Goal: Use online tool/utility: Use online tool/utility

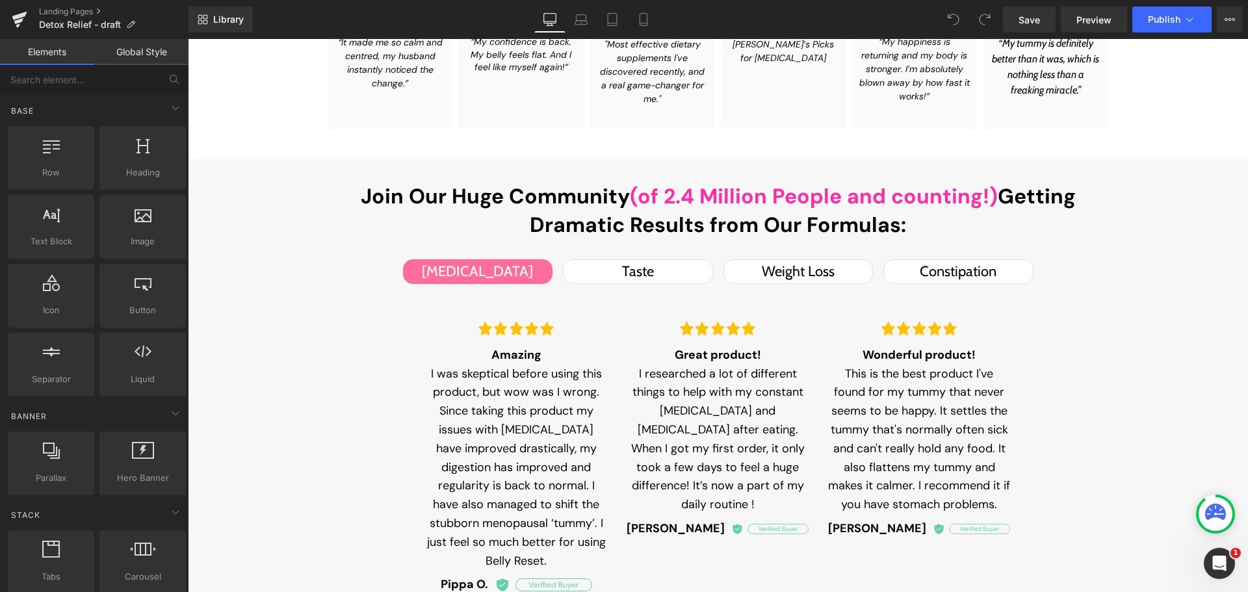
scroll to position [975, 0]
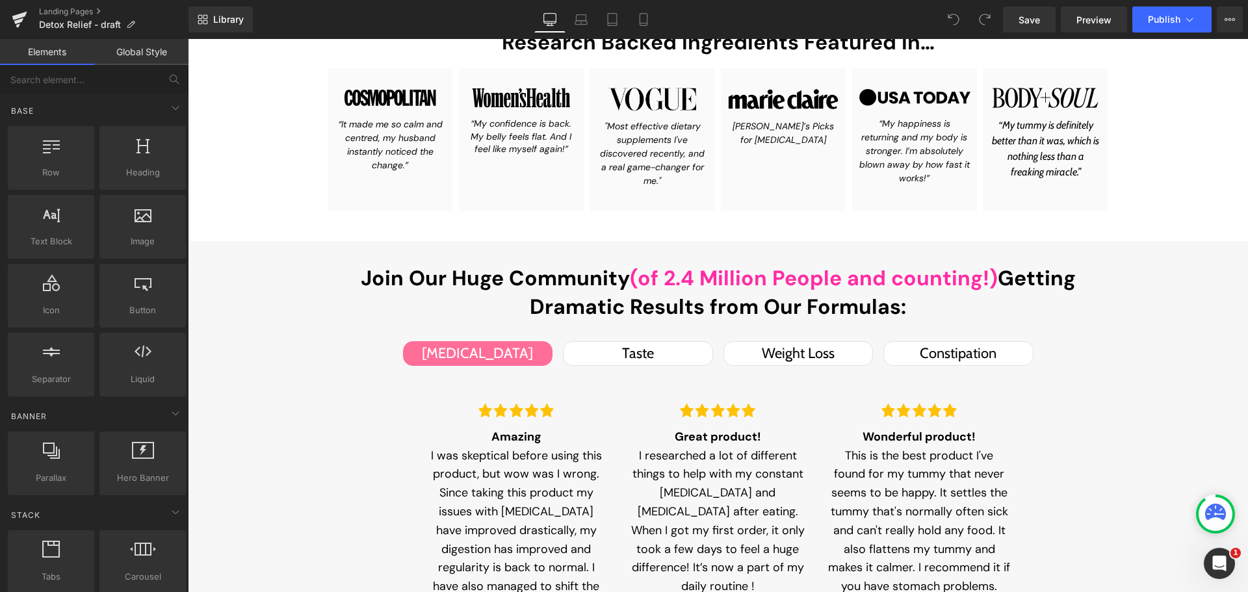
drag, startPoint x: 643, startPoint y: 355, endPoint x: 742, endPoint y: 350, distance: 98.3
click at [643, 354] on div "Taste" at bounding box center [637, 353] width 123 height 23
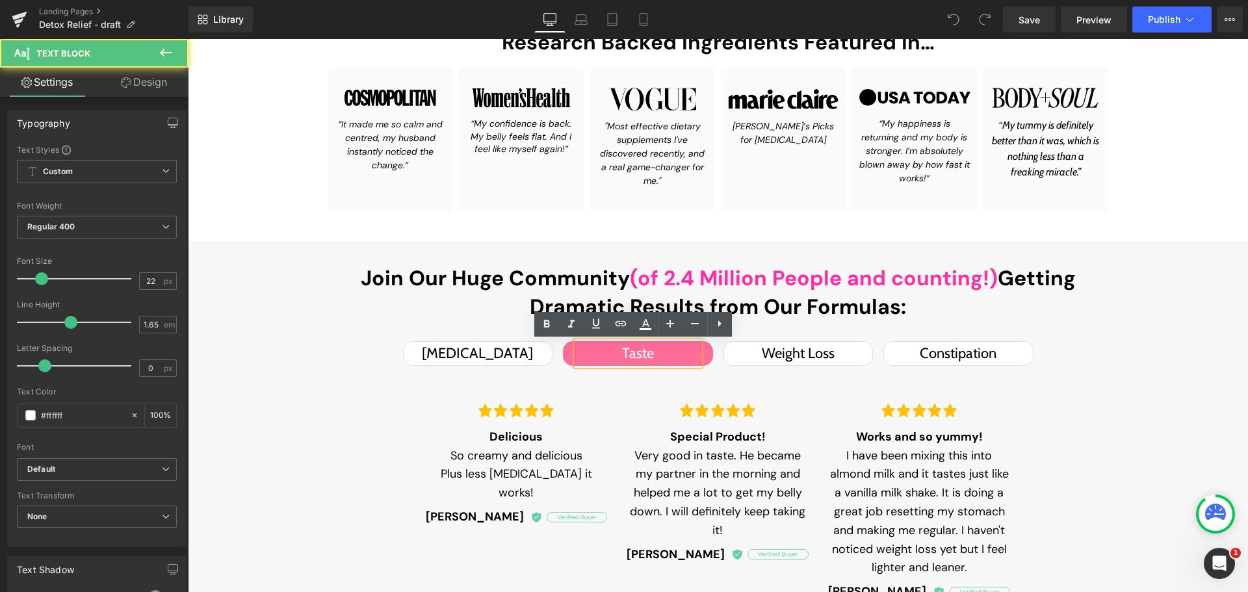
click at [767, 348] on div "Weight Loss" at bounding box center [798, 353] width 123 height 23
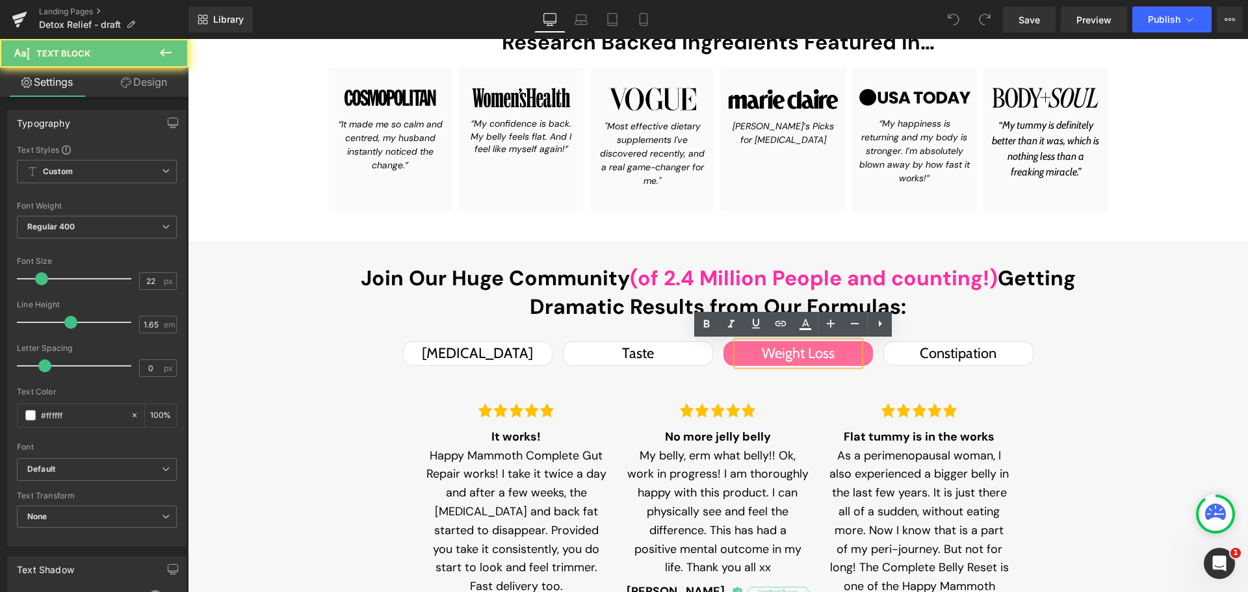
click at [928, 349] on div "Constipation" at bounding box center [958, 353] width 123 height 23
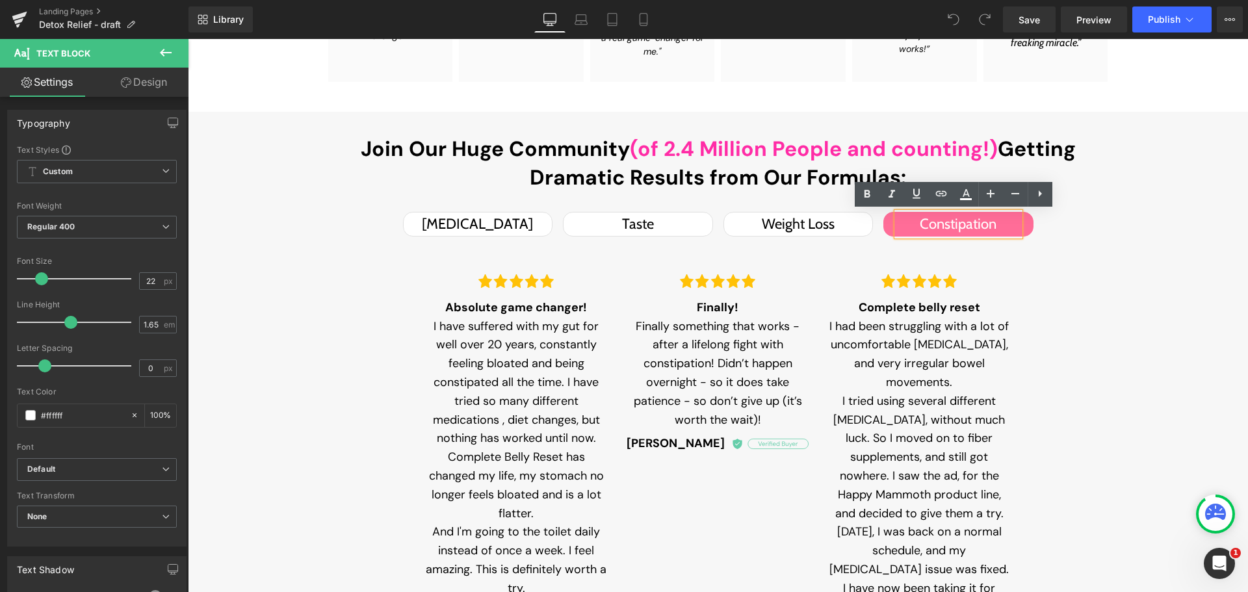
scroll to position [1105, 0]
click at [624, 219] on div "Taste" at bounding box center [637, 223] width 123 height 23
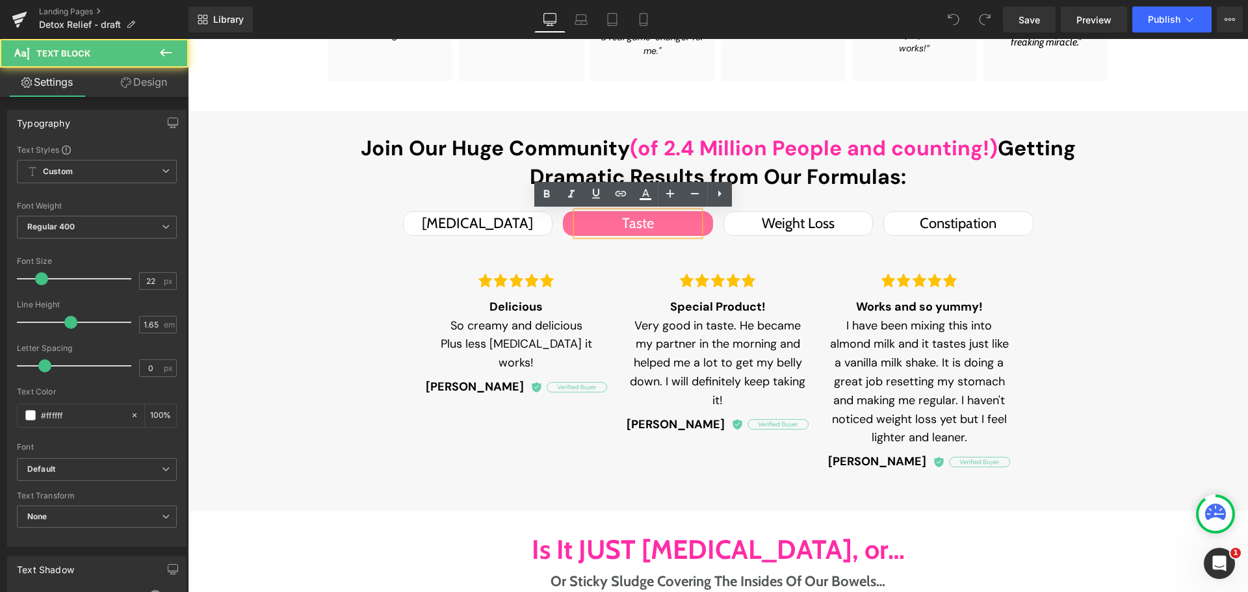
click at [477, 238] on div "Image Delicious So creamy and delicious Plus less [MEDICAL_DATA] it works! Text…" at bounding box center [718, 363] width 630 height 255
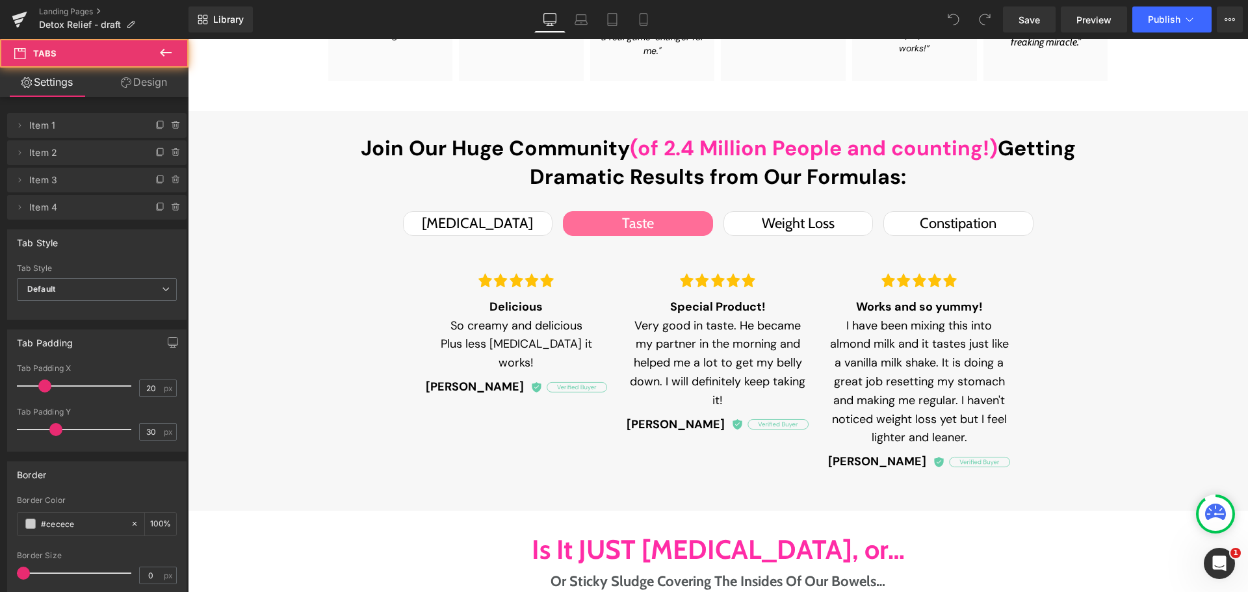
click at [480, 228] on div "[MEDICAL_DATA]" at bounding box center [478, 223] width 123 height 23
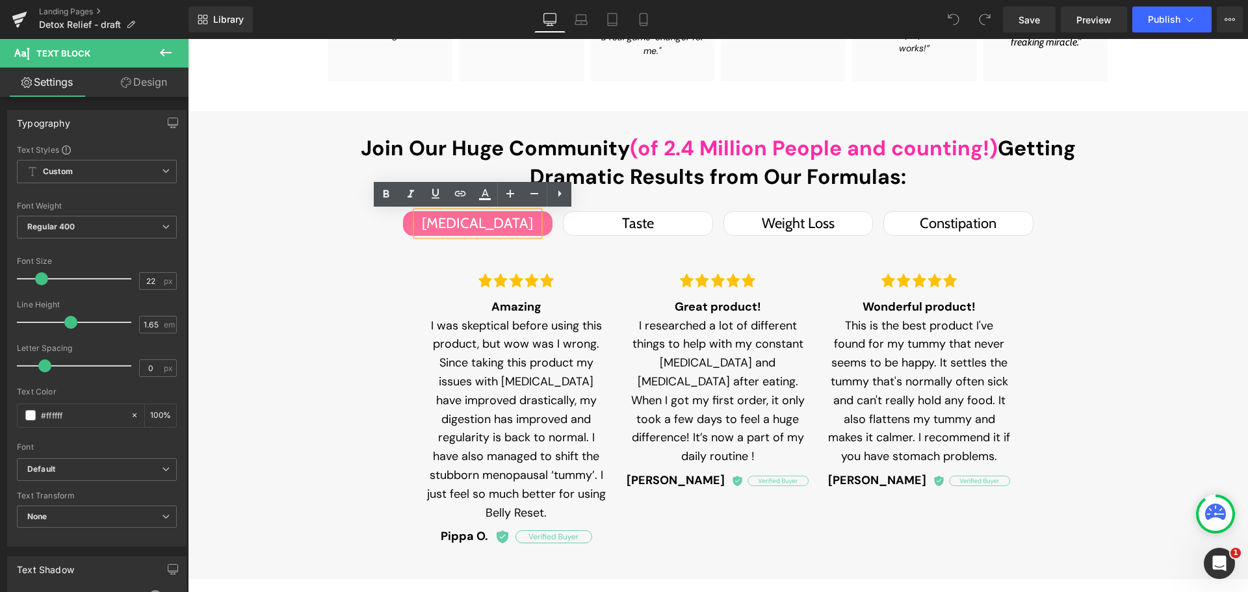
click at [629, 224] on div "Taste" at bounding box center [637, 223] width 123 height 23
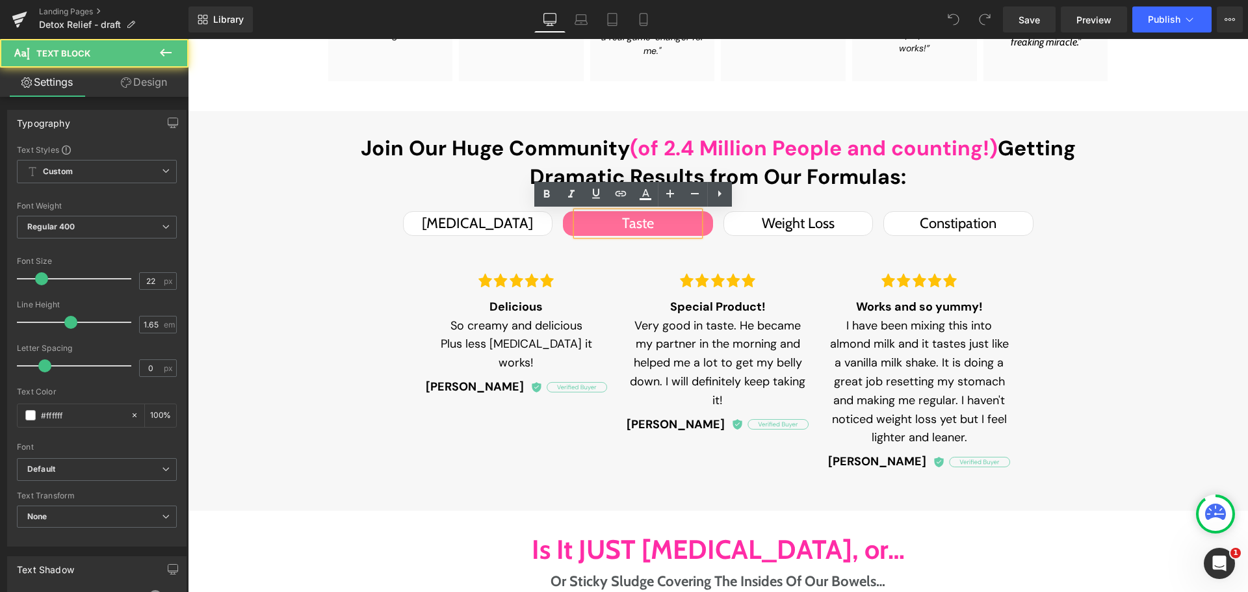
click at [753, 216] on div "Weight Loss" at bounding box center [798, 223] width 123 height 23
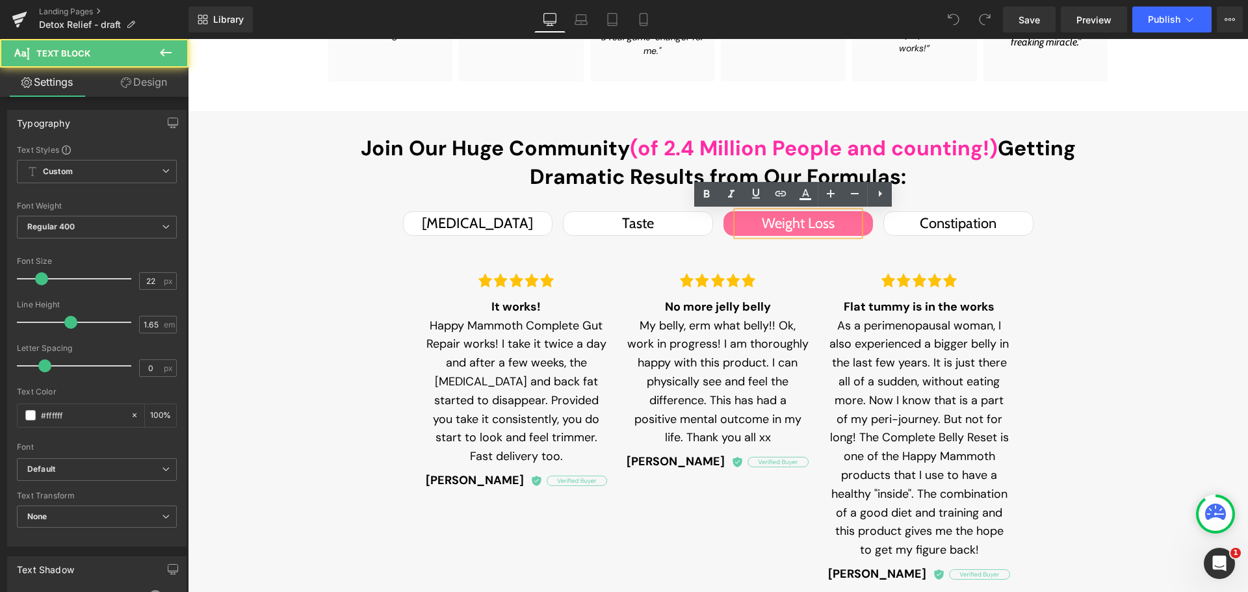
click at [898, 215] on div "Constipation Text Block" at bounding box center [958, 223] width 123 height 23
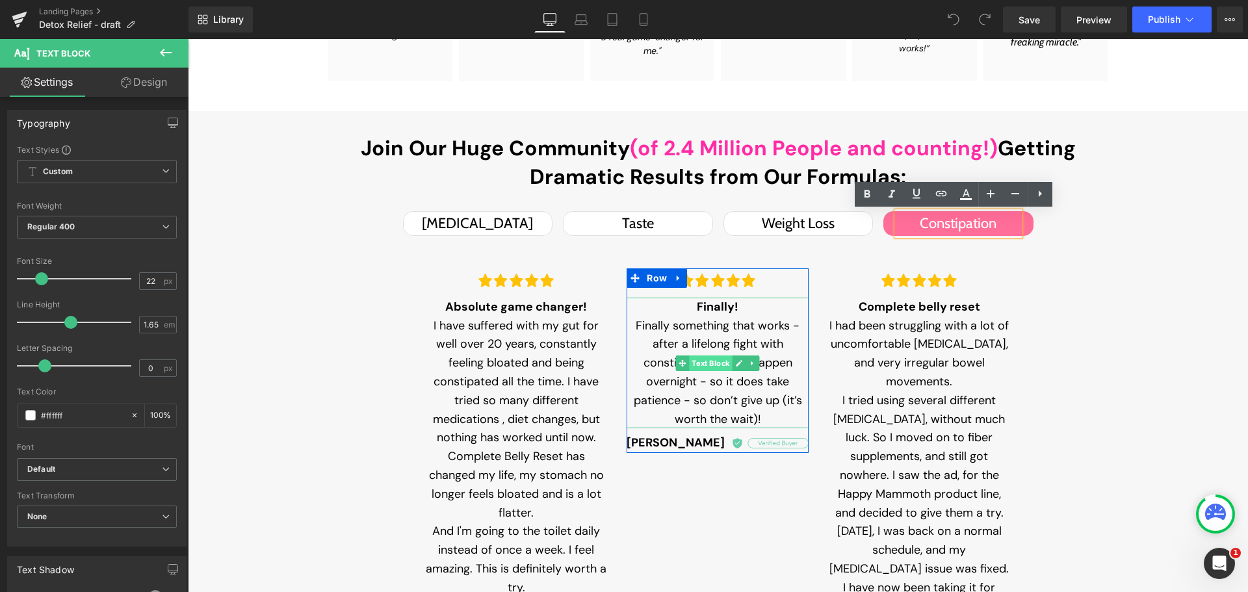
click at [714, 366] on span "Text Block" at bounding box center [711, 363] width 43 height 16
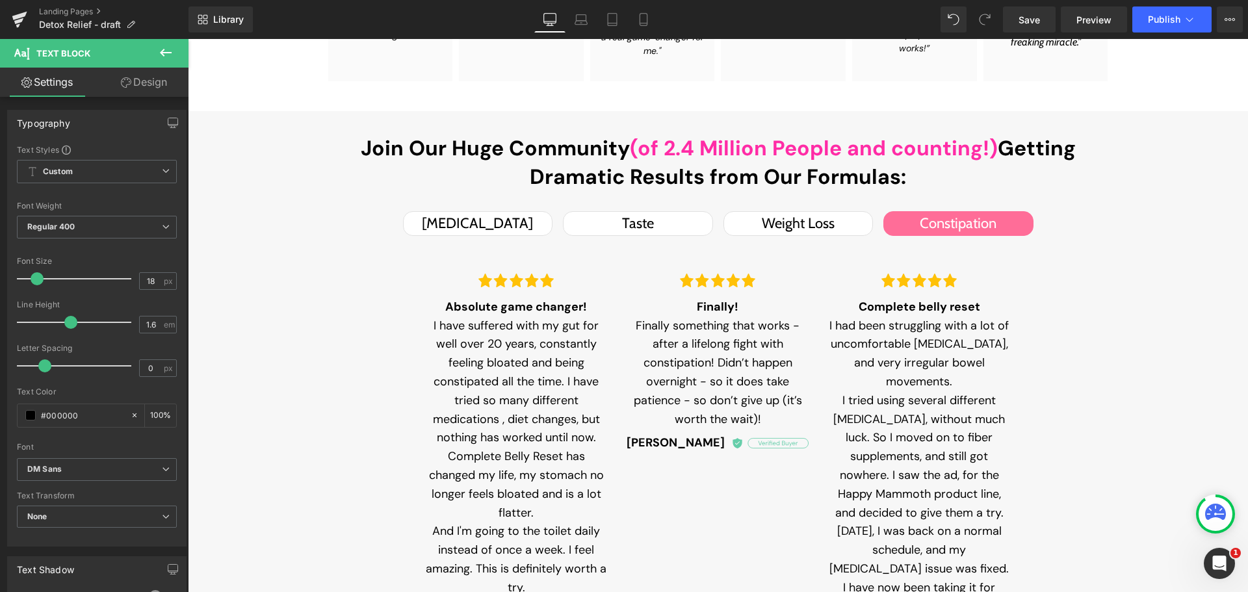
click at [651, 23] on link "Mobile" at bounding box center [643, 19] width 31 height 26
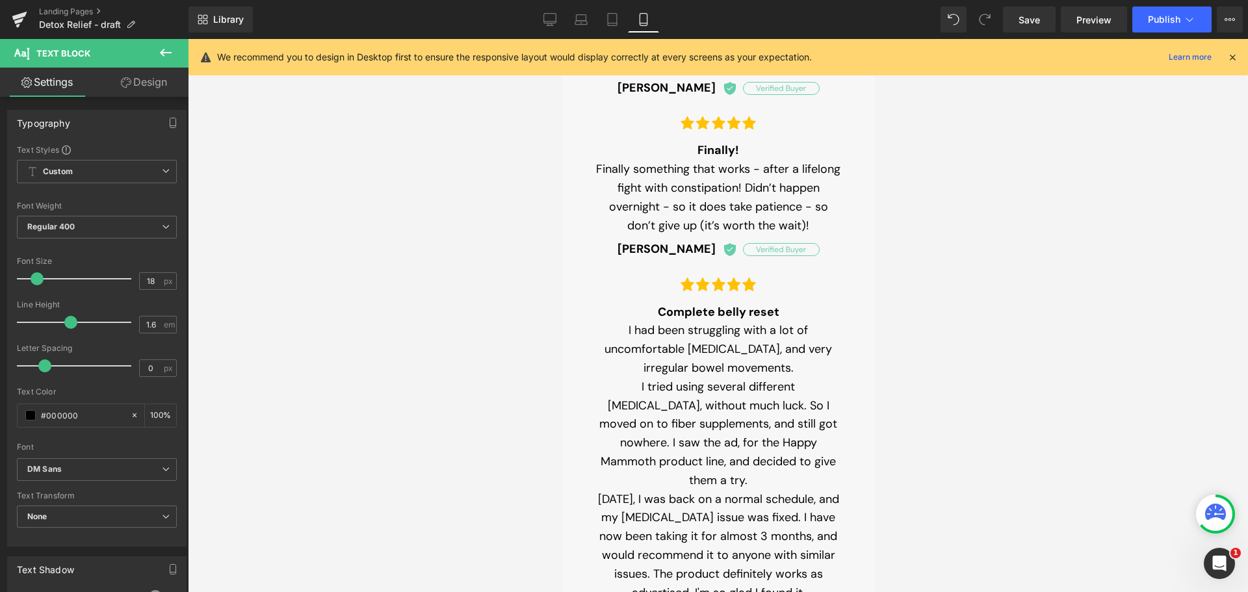
scroll to position [2173, 0]
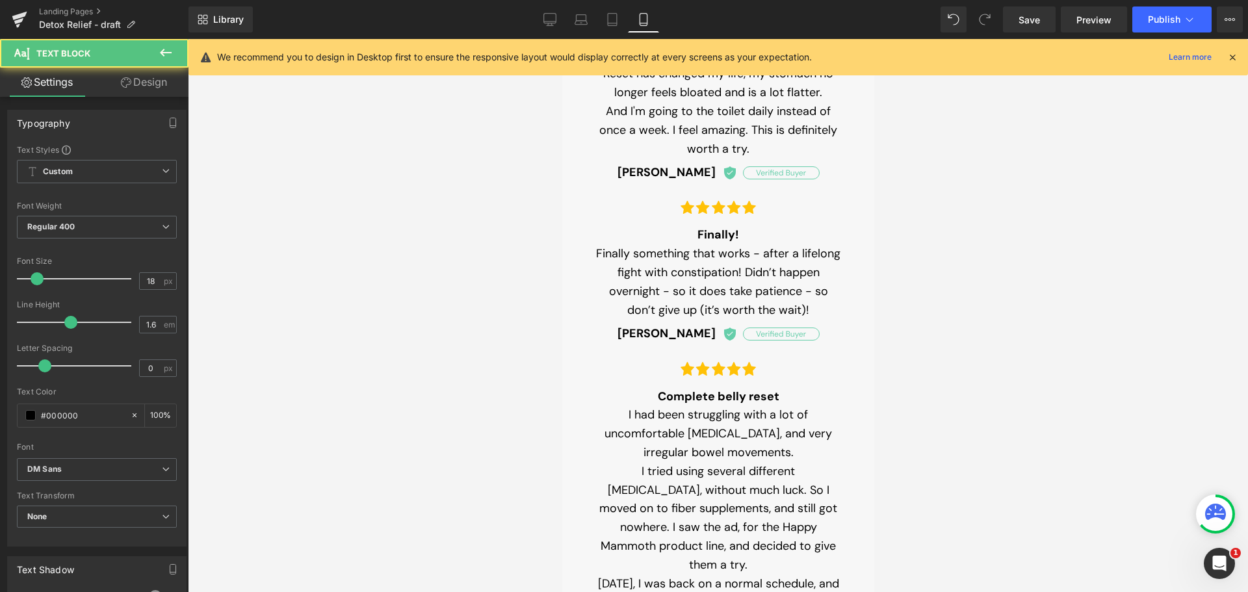
click at [673, 279] on div "Finally! Finally something that works - after a lifelong fight with constipatio…" at bounding box center [717, 273] width 247 height 94
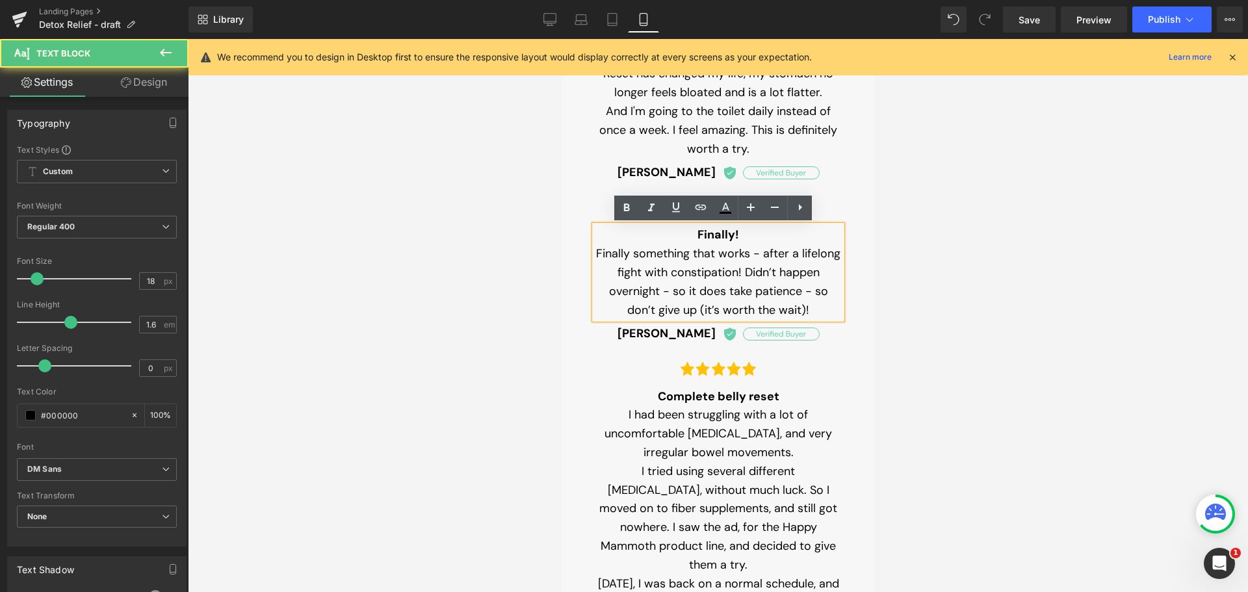
click at [658, 277] on p "Finally something that works - after a lifelong fight with constipation! Didn’t…" at bounding box center [717, 281] width 247 height 75
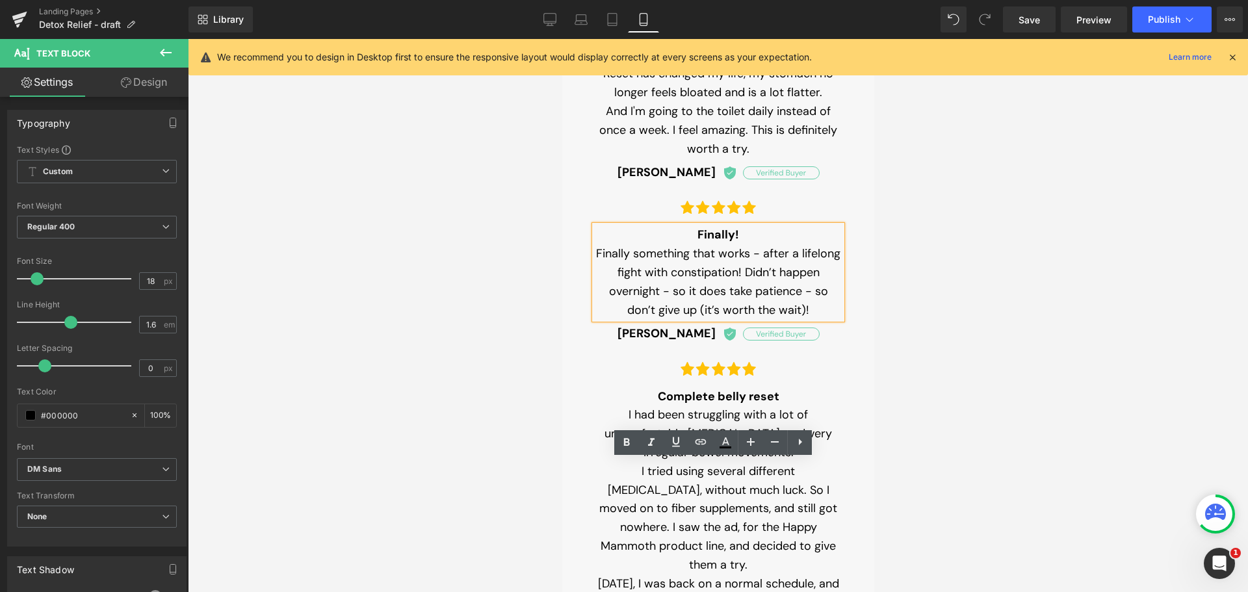
scroll to position [1783, 0]
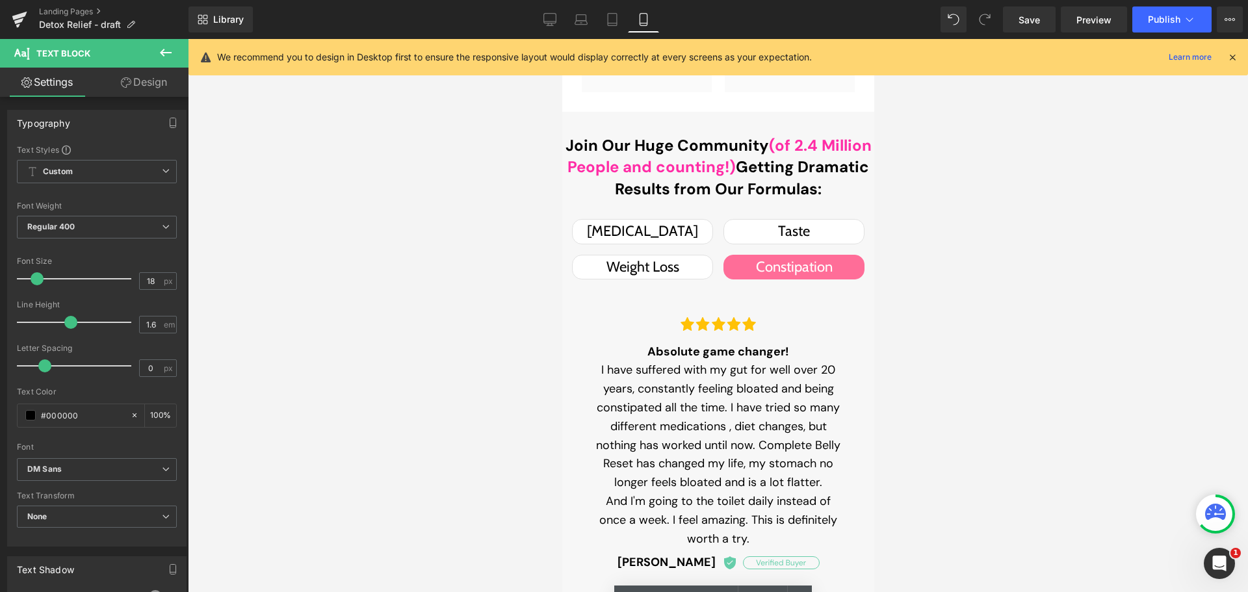
click at [709, 239] on ul "[MEDICAL_DATA] Text Block Taste Text Block Weight Loss Text Block Constipation …" at bounding box center [717, 249] width 292 height 60
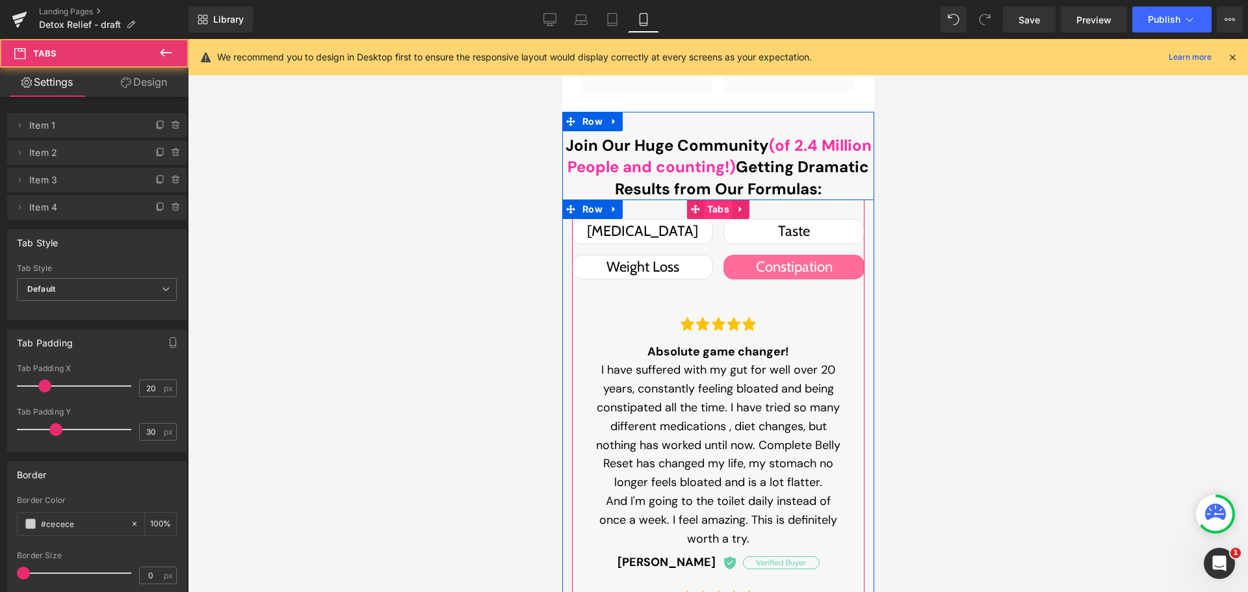
click at [717, 214] on span "Tabs" at bounding box center [717, 209] width 29 height 19
click at [706, 210] on span "Tabs" at bounding box center [717, 209] width 29 height 19
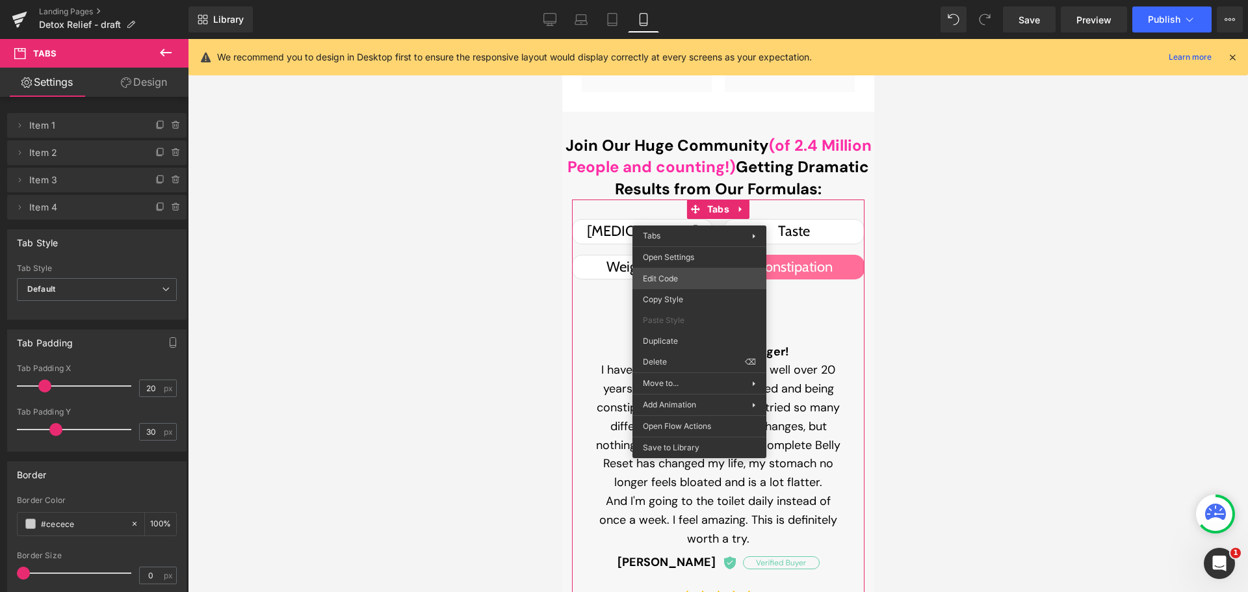
click at [705, 0] on div "Tabs You are previewing how the will restyle your page. You can not edit Elemen…" at bounding box center [624, 0] width 1248 height 0
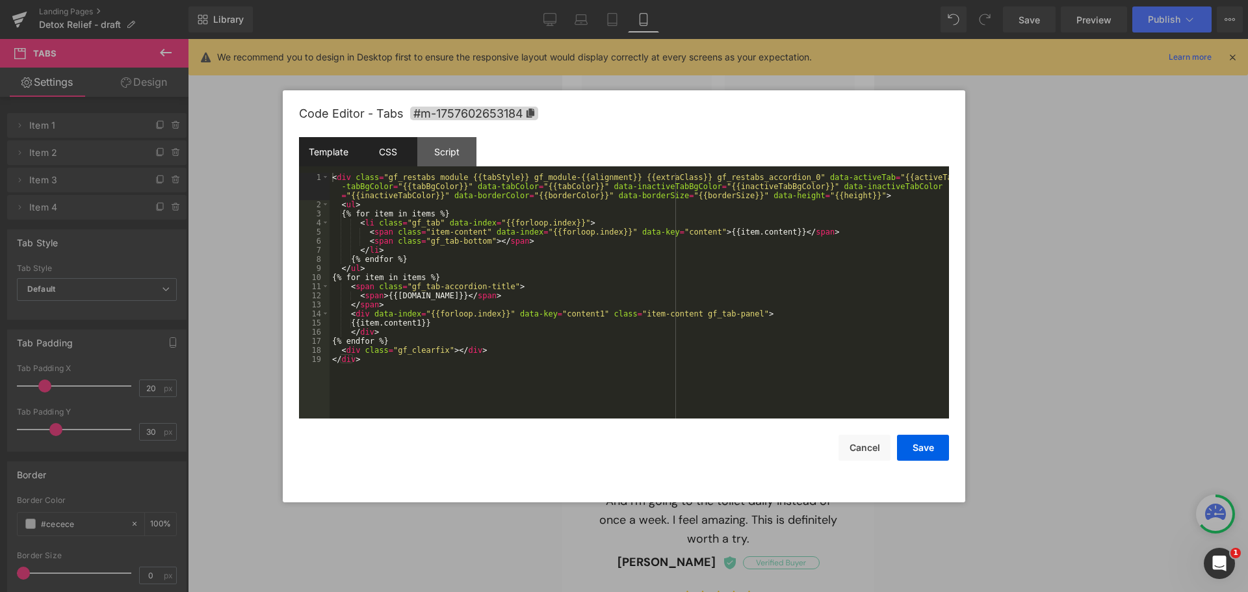
click at [399, 161] on div "CSS" at bounding box center [387, 151] width 59 height 29
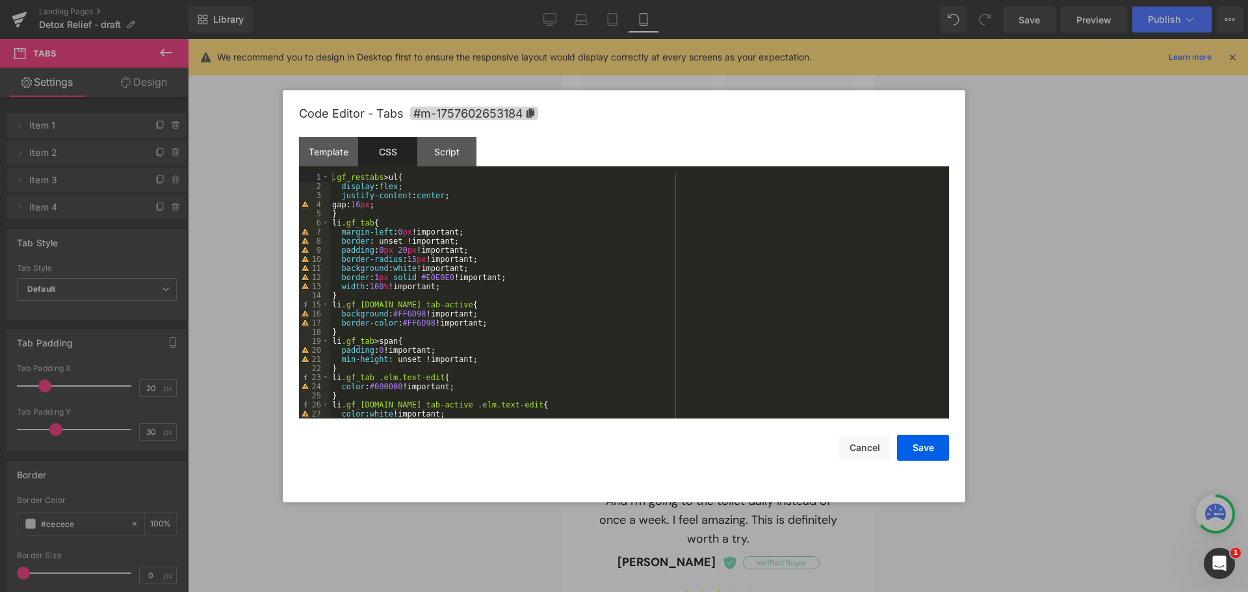
scroll to position [0, 0]
click at [888, 439] on button "Cancel" at bounding box center [864, 448] width 52 height 26
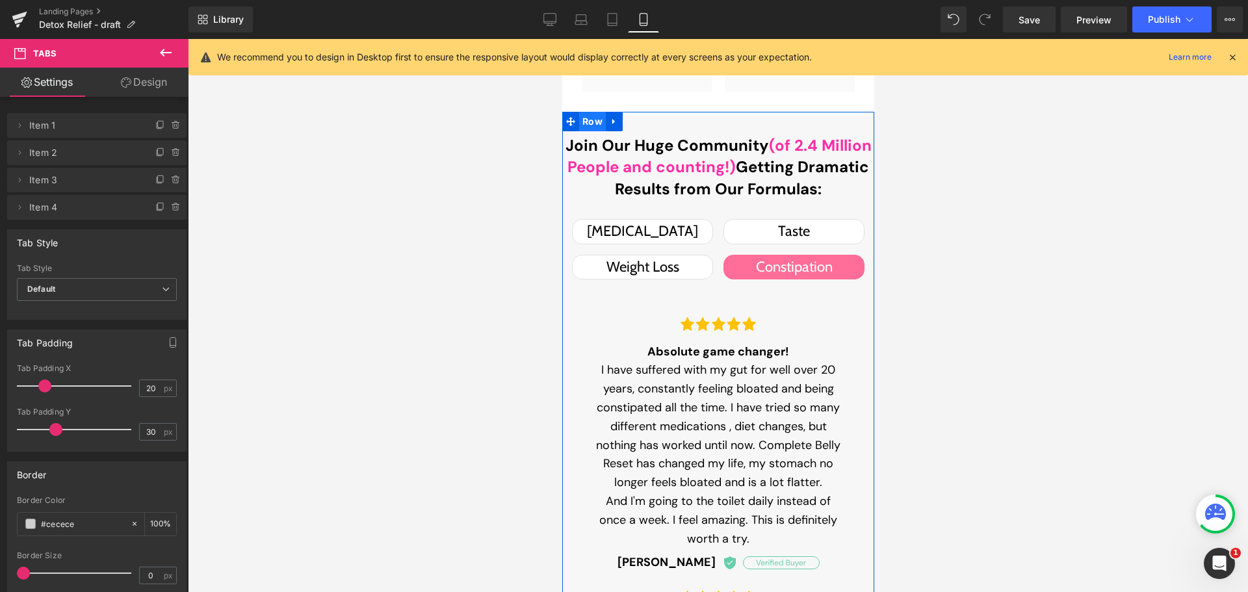
click at [579, 120] on span "Row" at bounding box center [591, 121] width 27 height 19
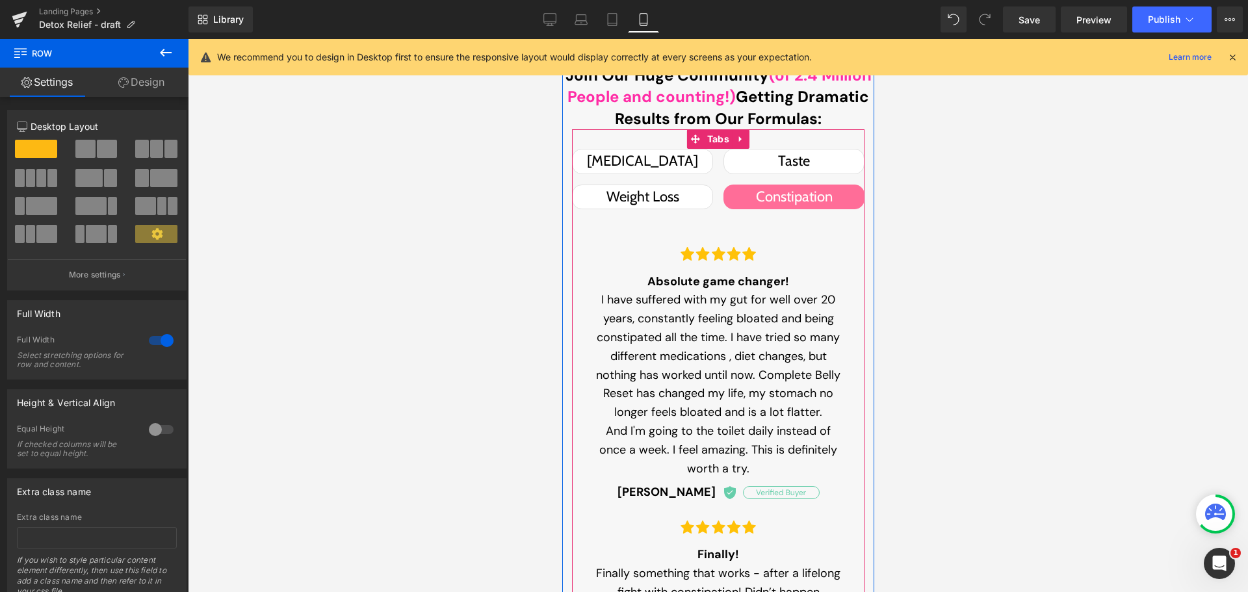
scroll to position [1588, 0]
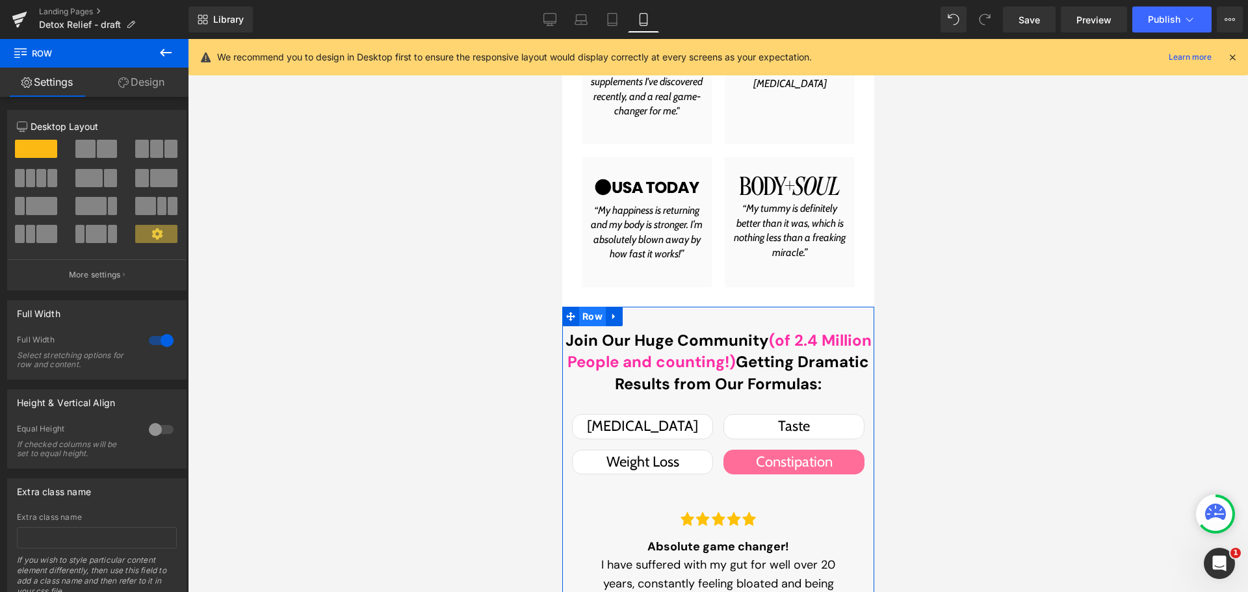
click at [584, 322] on span "Row" at bounding box center [591, 316] width 27 height 19
click at [153, 82] on link "Design" at bounding box center [141, 82] width 94 height 29
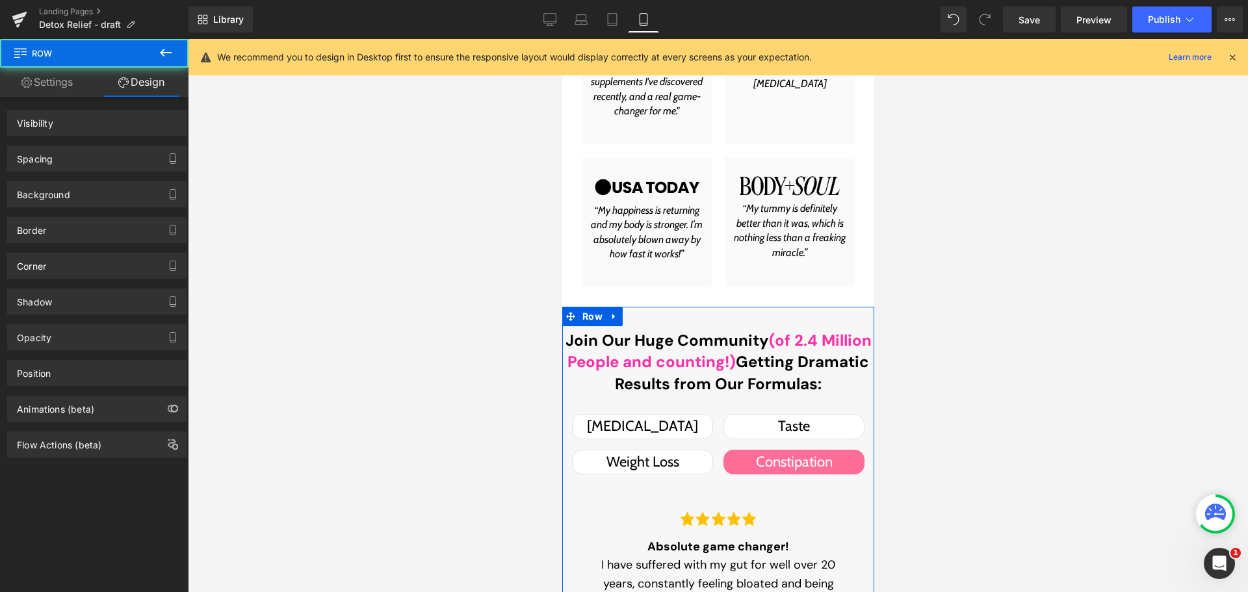
click at [53, 168] on div "Spacing" at bounding box center [97, 158] width 178 height 25
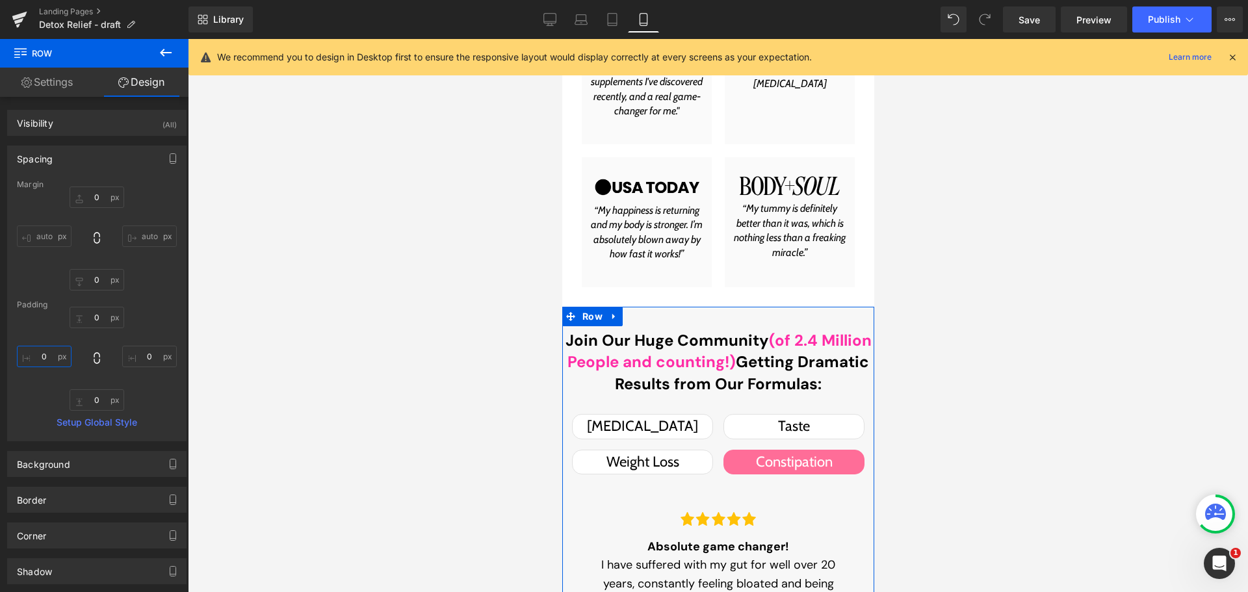
click at [40, 351] on input "text" at bounding box center [44, 356] width 55 height 21
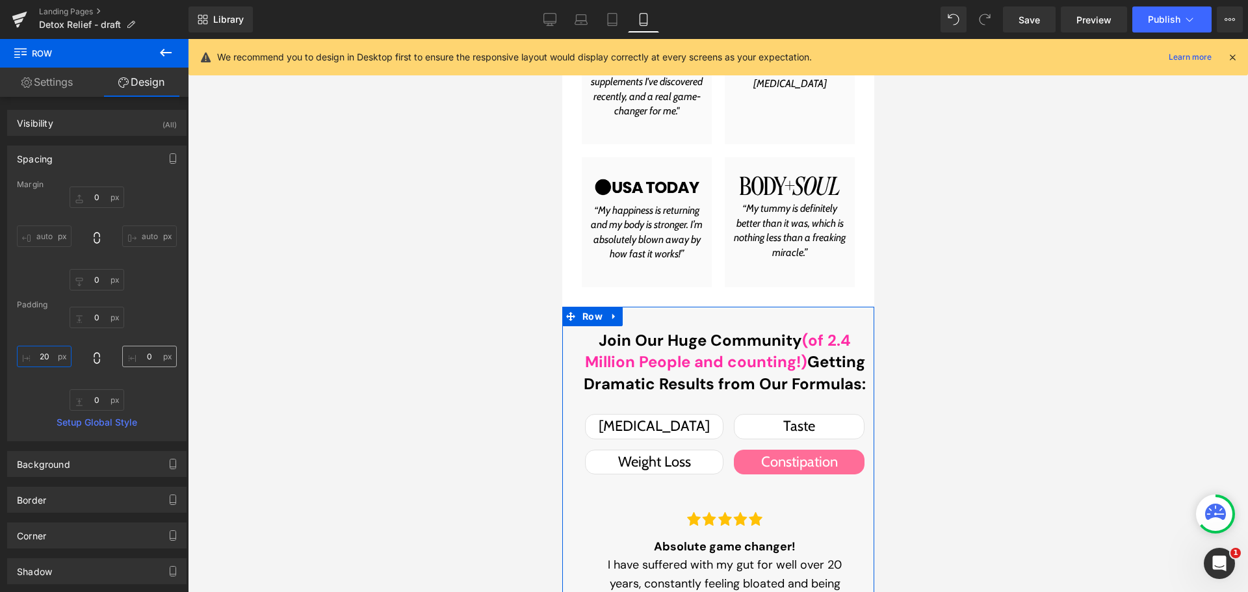
type input "20"
click at [149, 352] on input "text" at bounding box center [149, 356] width 55 height 21
type input "20"
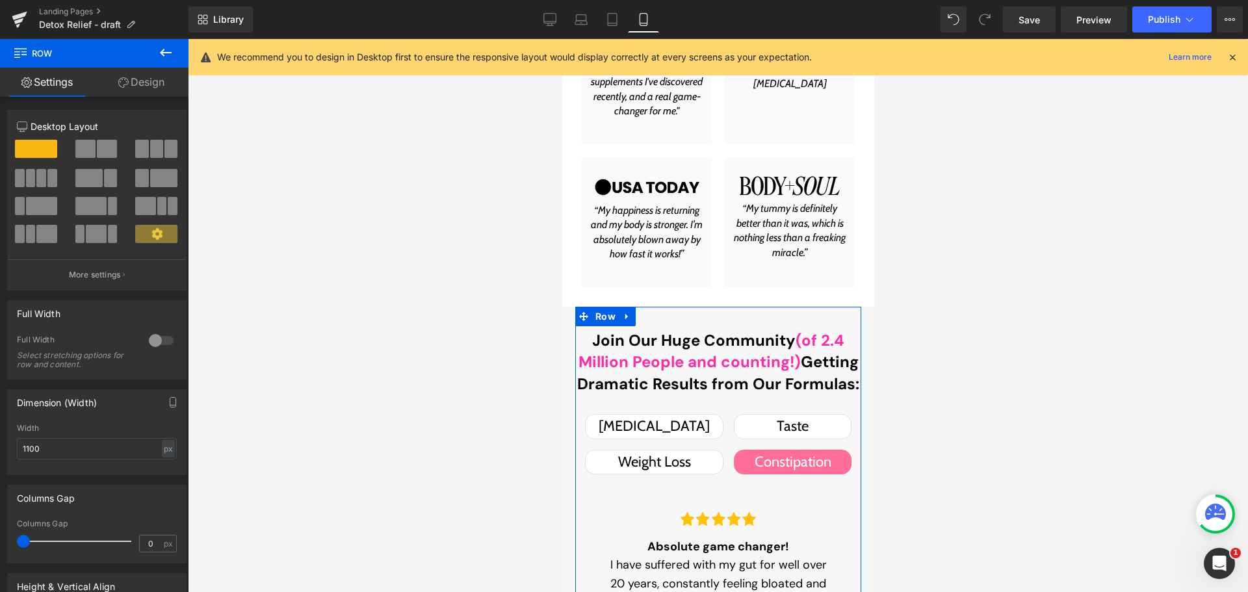
click at [148, 86] on link "Design" at bounding box center [141, 82] width 94 height 29
click at [0, 0] on div "Background" at bounding box center [0, 0] width 0 height 0
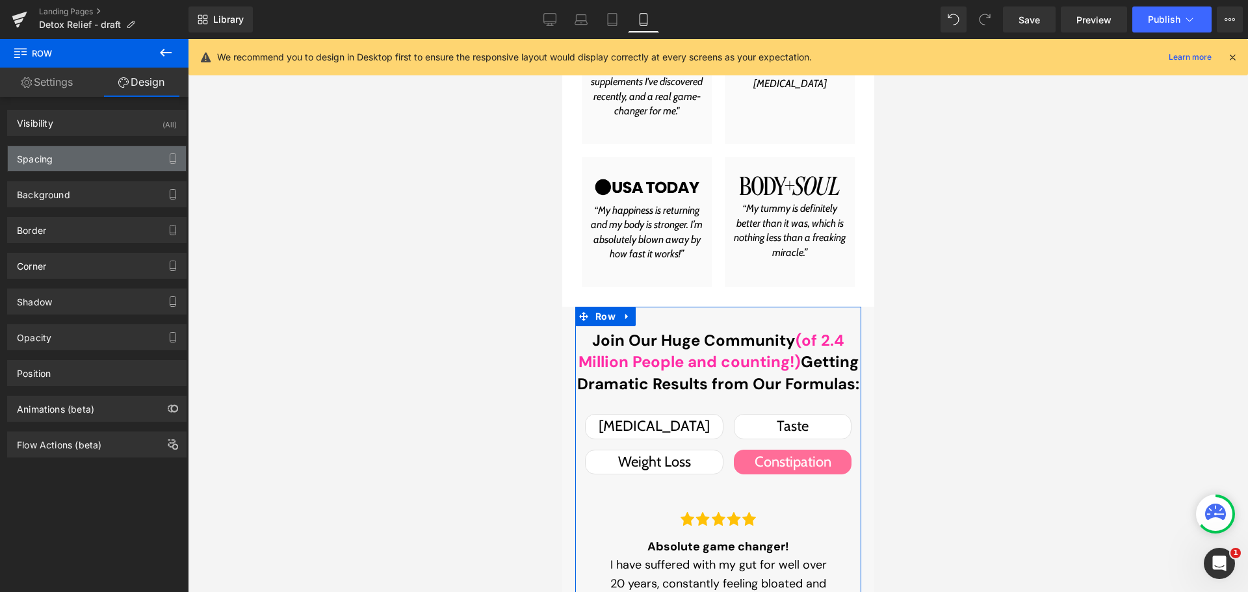
click at [92, 155] on div "Spacing" at bounding box center [97, 158] width 178 height 25
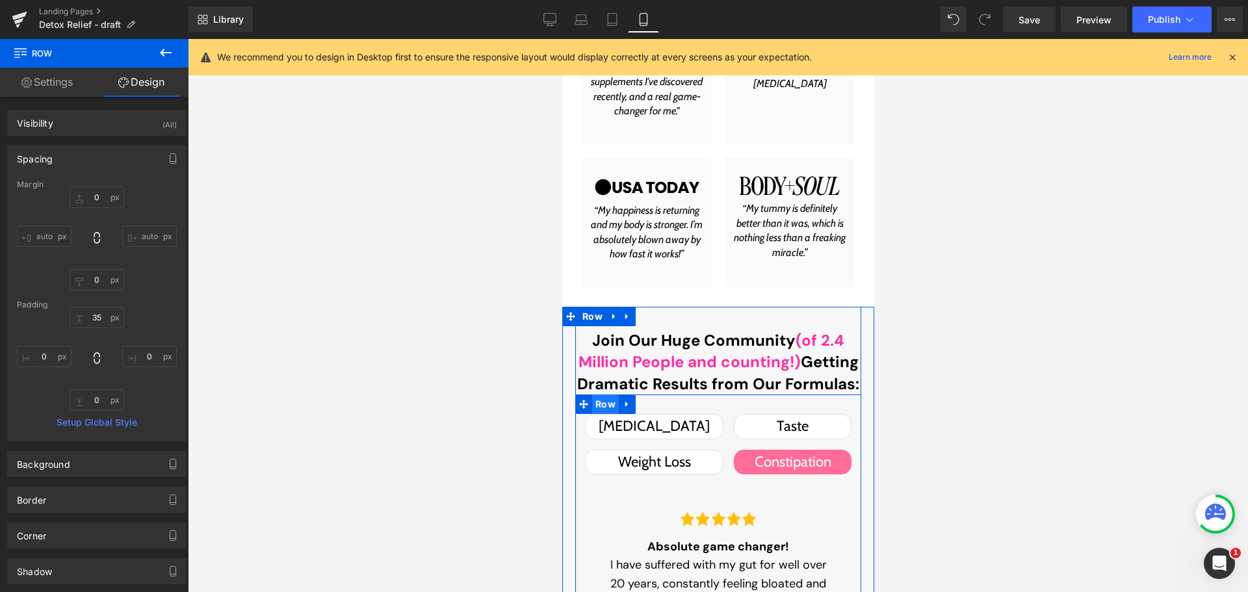
click at [591, 406] on span "Row" at bounding box center [604, 403] width 27 height 19
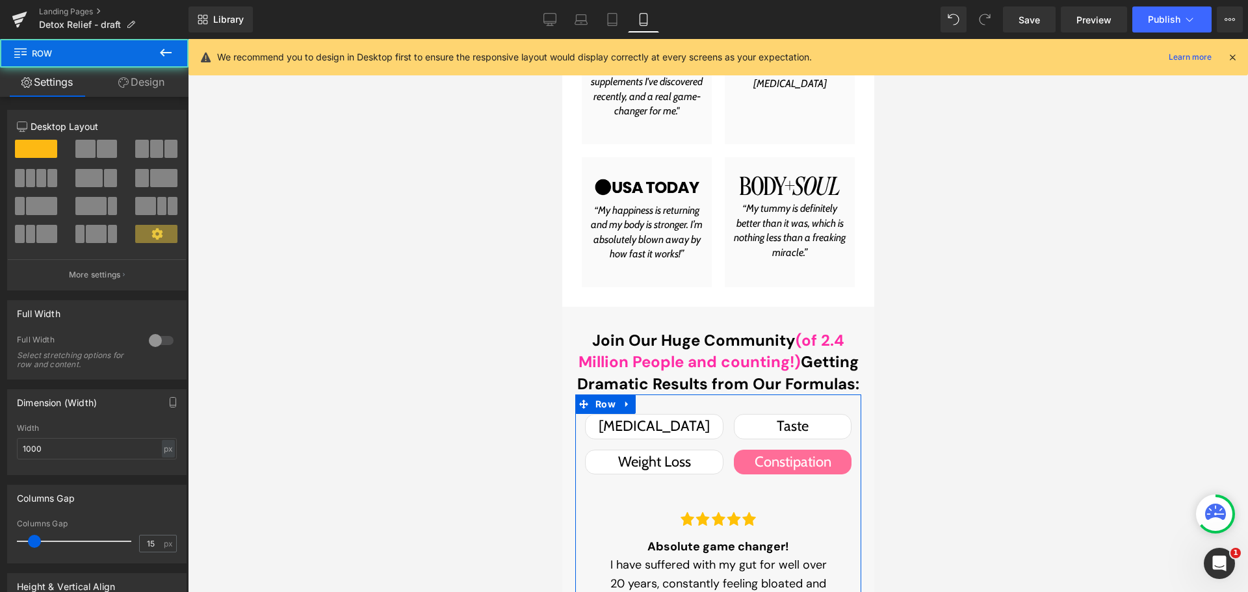
click at [144, 86] on link "Design" at bounding box center [141, 82] width 94 height 29
click at [0, 0] on div "Spacing" at bounding box center [0, 0] width 0 height 0
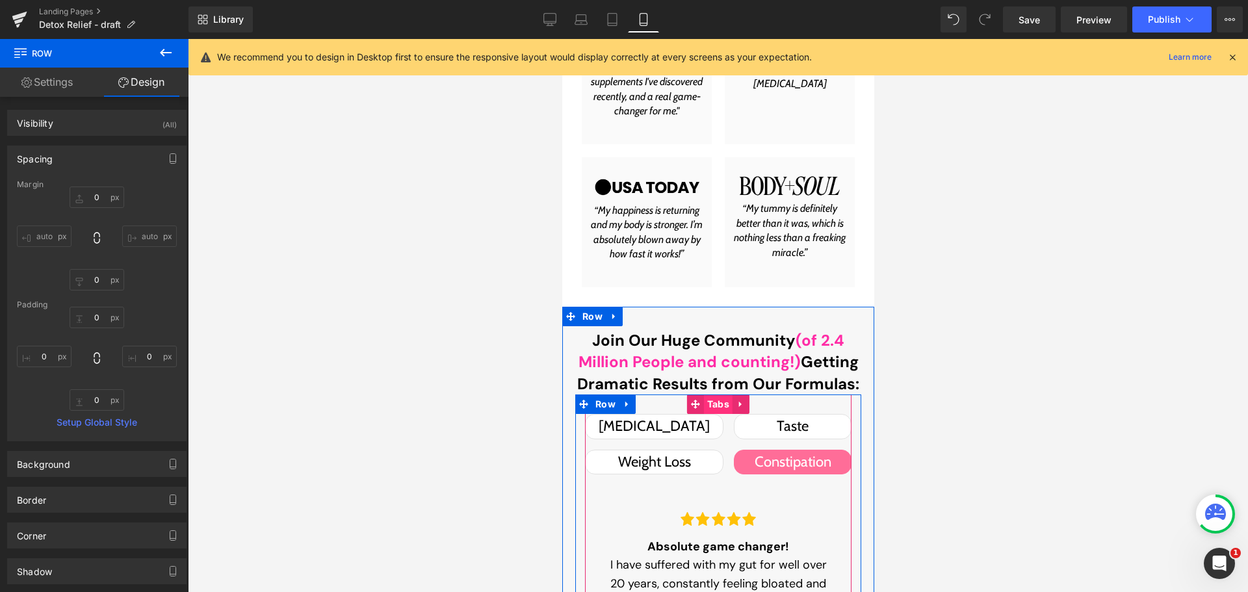
click at [708, 404] on span "Tabs" at bounding box center [717, 403] width 29 height 19
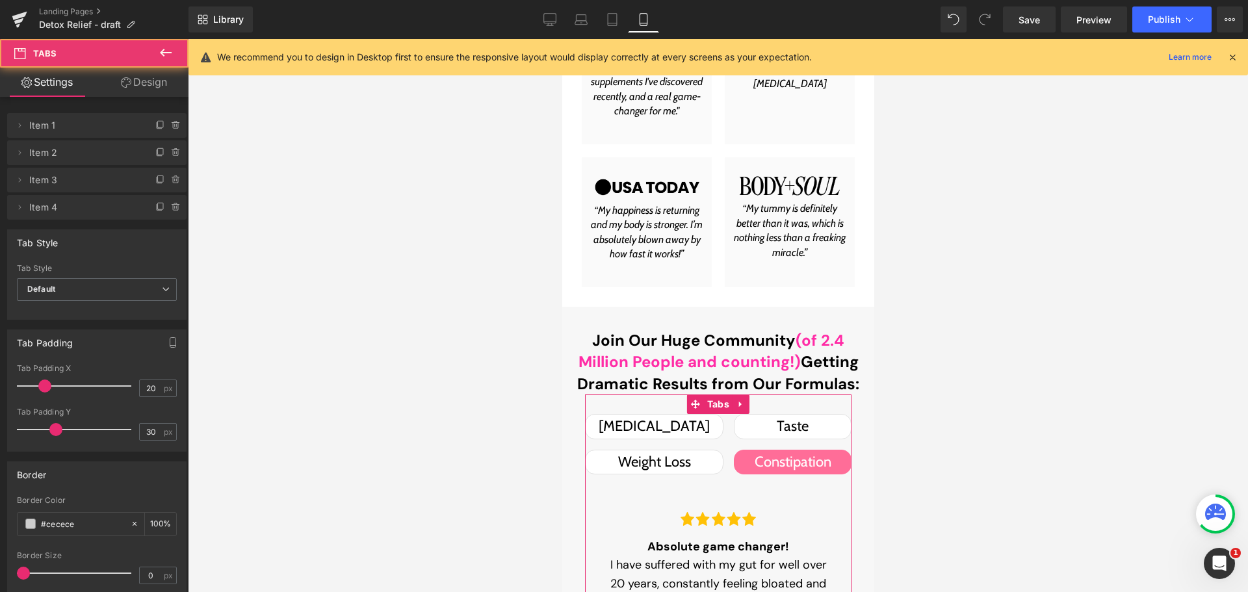
click at [158, 83] on link "Design" at bounding box center [144, 82] width 94 height 29
click at [0, 0] on div "Spacing" at bounding box center [0, 0] width 0 height 0
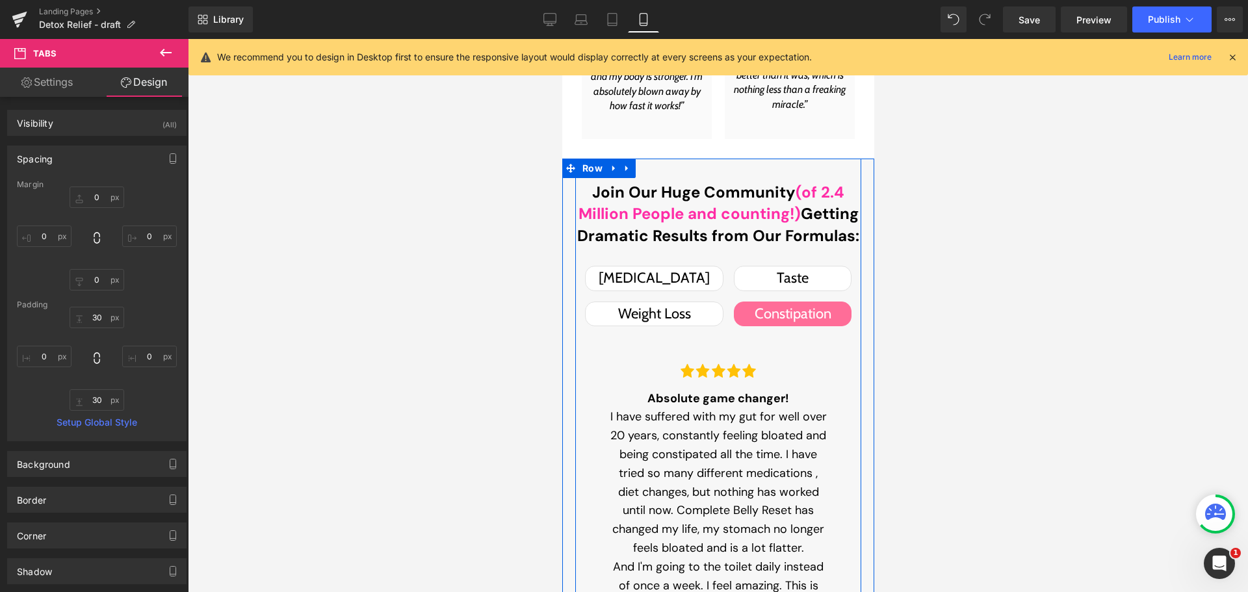
scroll to position [1783, 0]
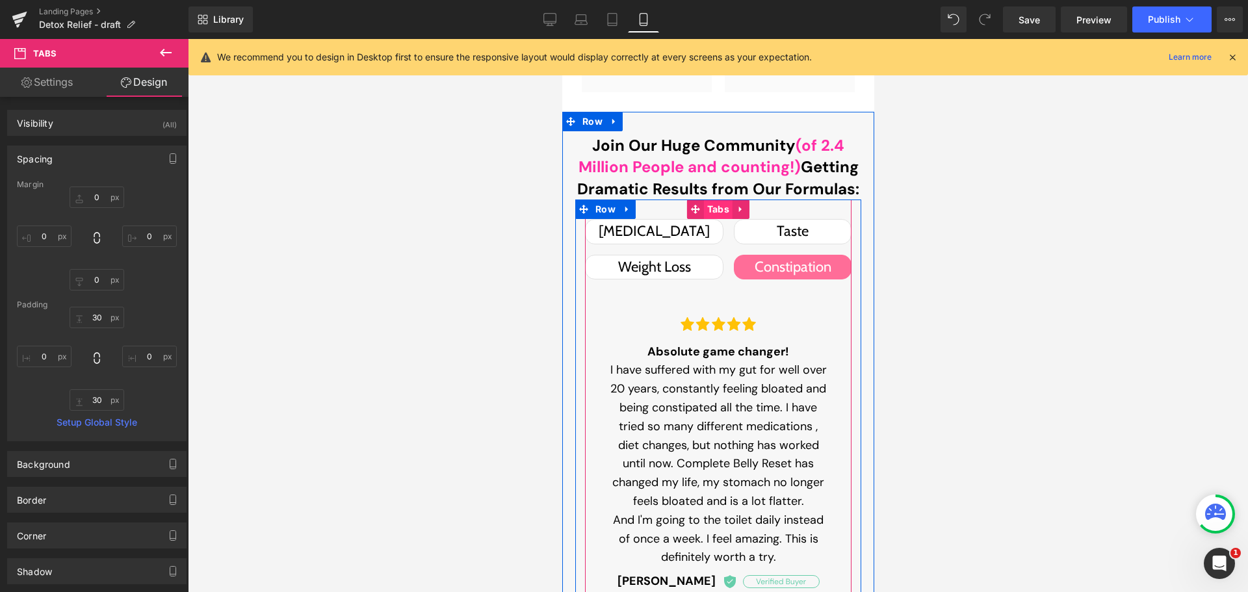
click at [712, 209] on span "Tabs" at bounding box center [717, 209] width 29 height 19
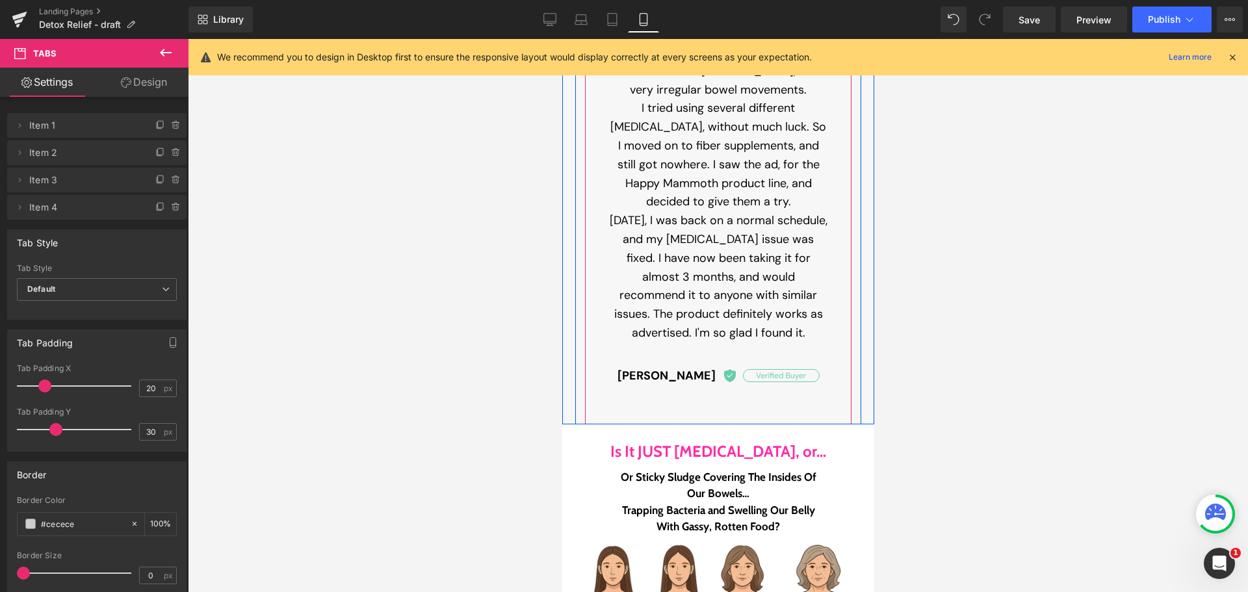
scroll to position [2628, 0]
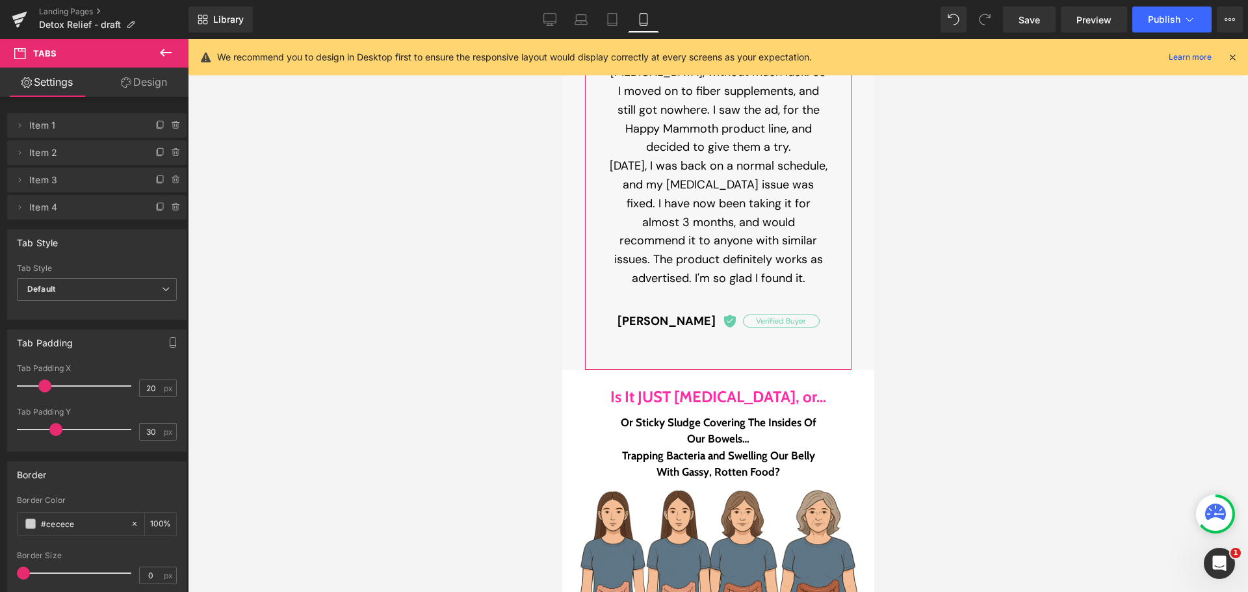
click at [147, 90] on link "Design" at bounding box center [144, 82] width 94 height 29
click at [0, 0] on div "Spacing" at bounding box center [0, 0] width 0 height 0
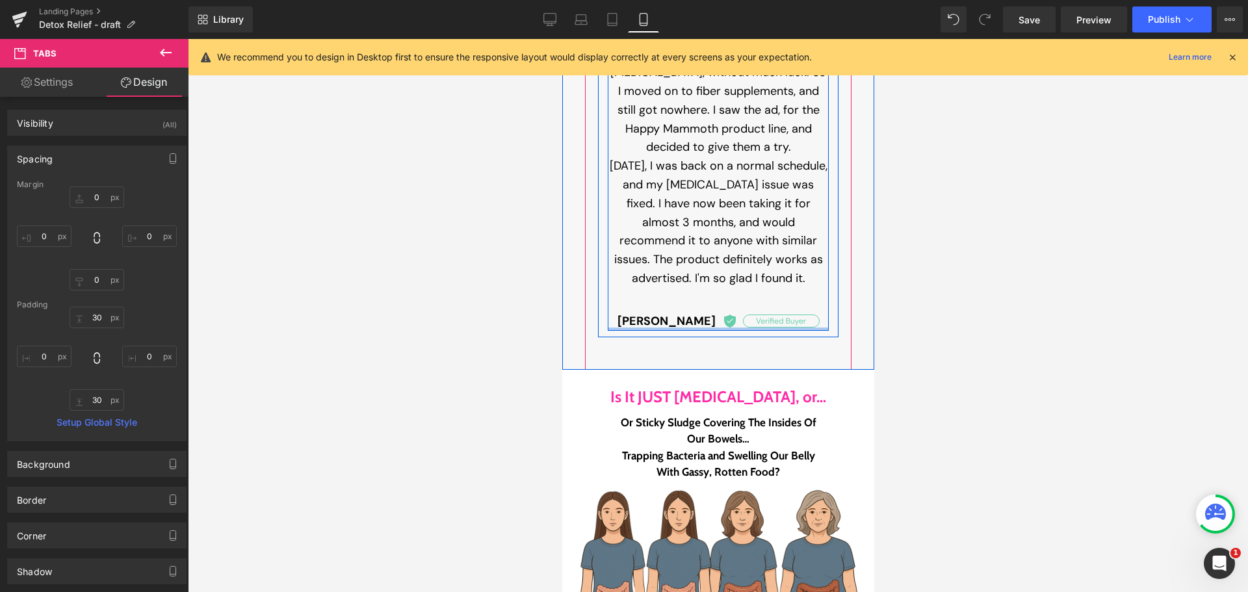
click at [610, 329] on div at bounding box center [717, 329] width 221 height 3
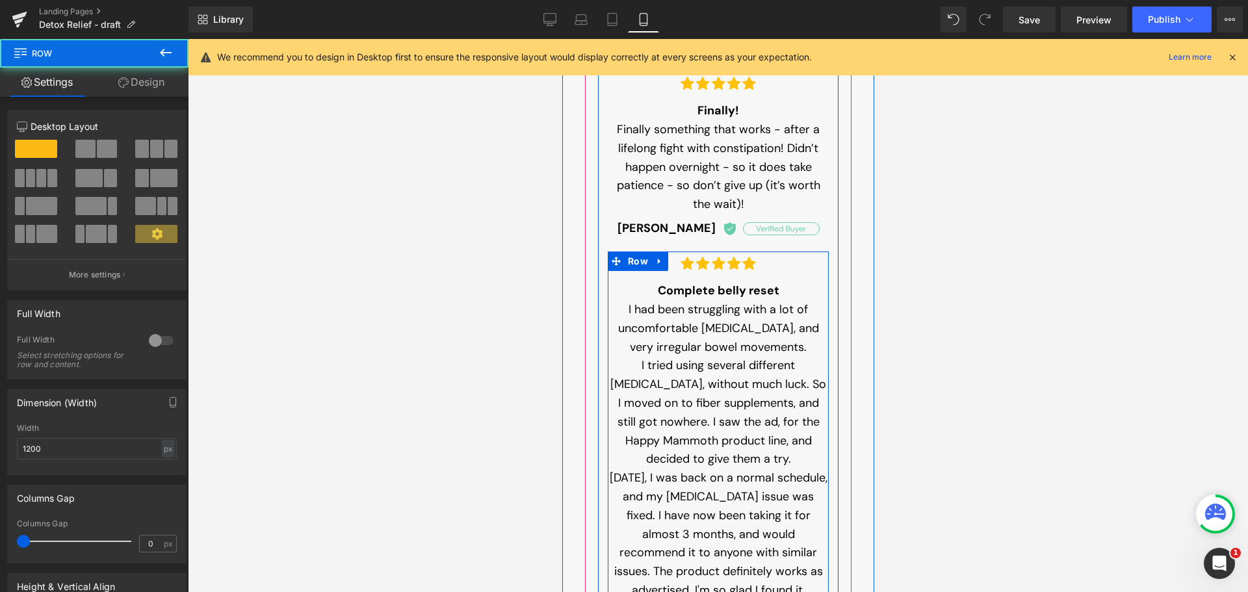
scroll to position [2303, 0]
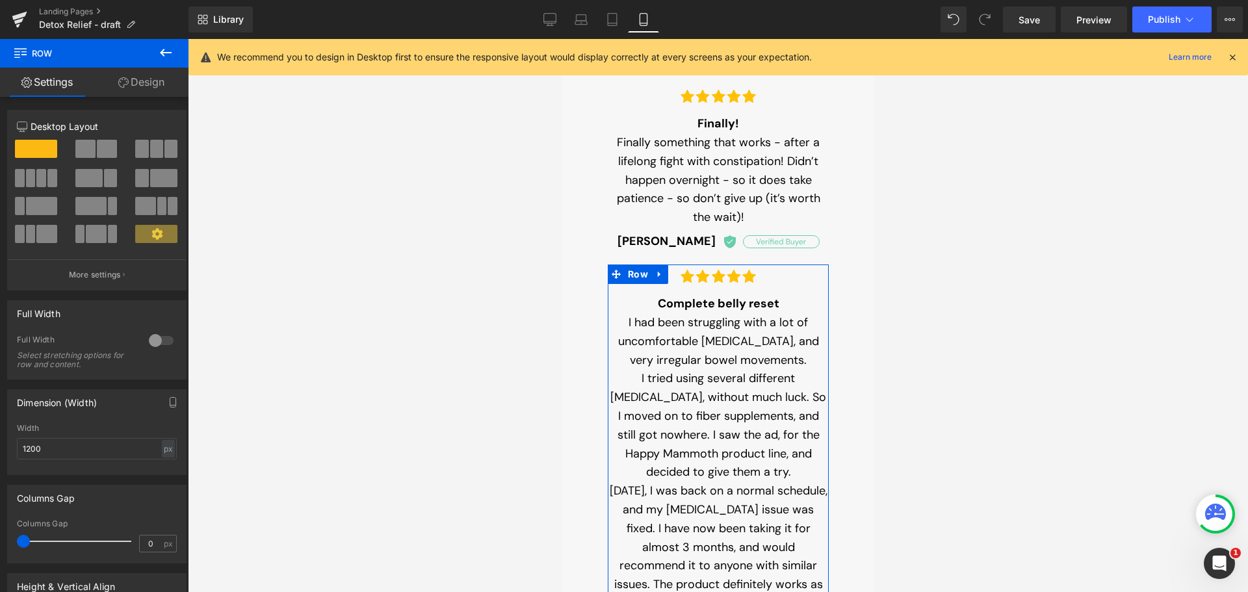
click at [151, 86] on link "Design" at bounding box center [141, 82] width 94 height 29
click at [0, 0] on div "Spacing" at bounding box center [0, 0] width 0 height 0
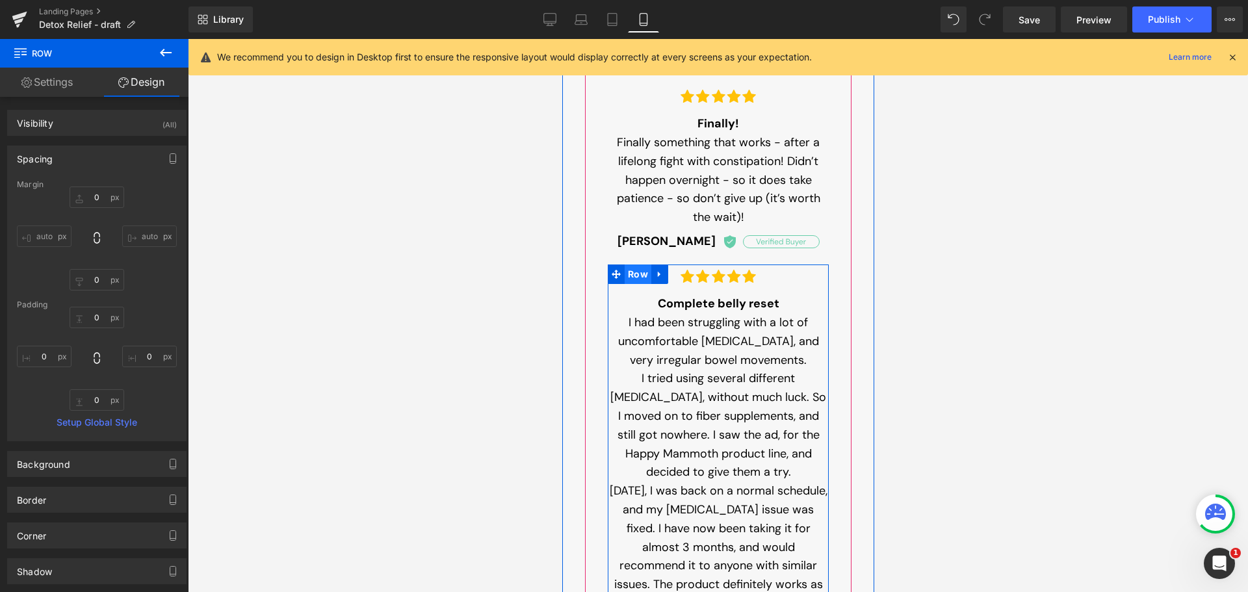
click at [634, 279] on span "Row" at bounding box center [637, 274] width 27 height 19
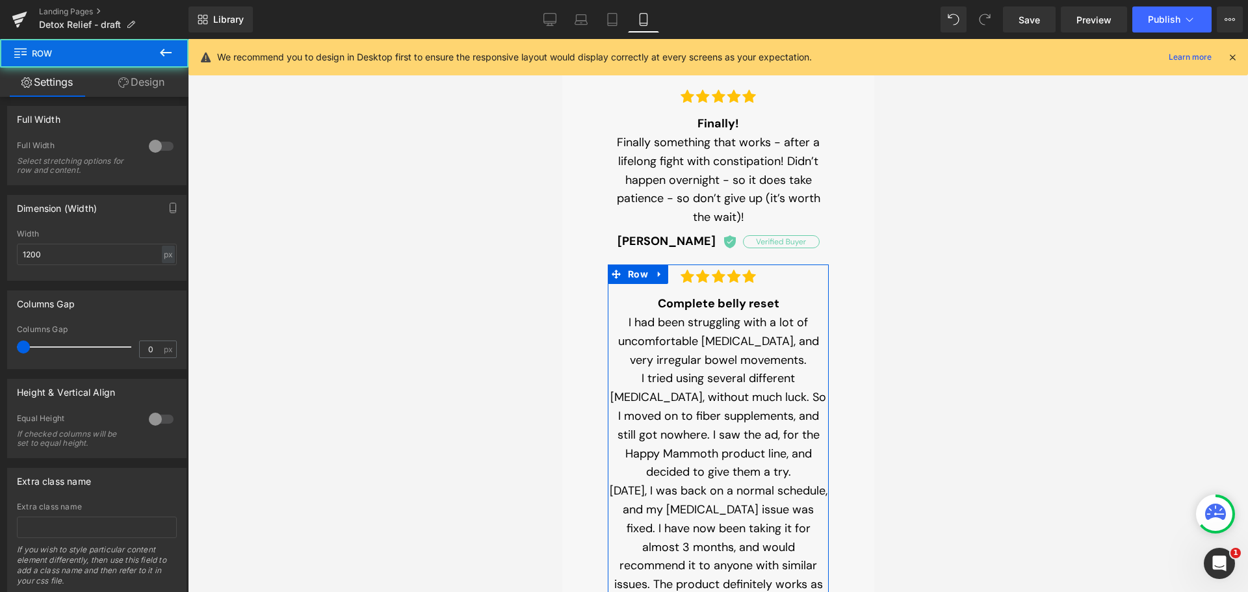
scroll to position [234, 0]
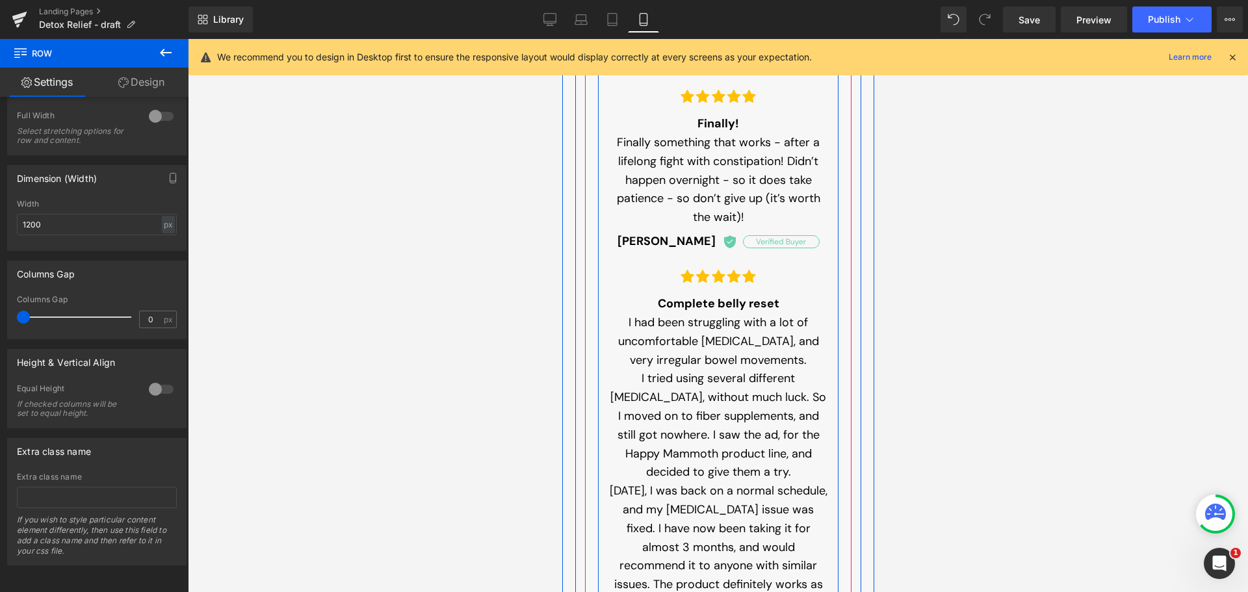
click at [601, 272] on div "Image Complete belly reset I had been struggling with a lot of uncomfortable [M…" at bounding box center [717, 461] width 240 height 392
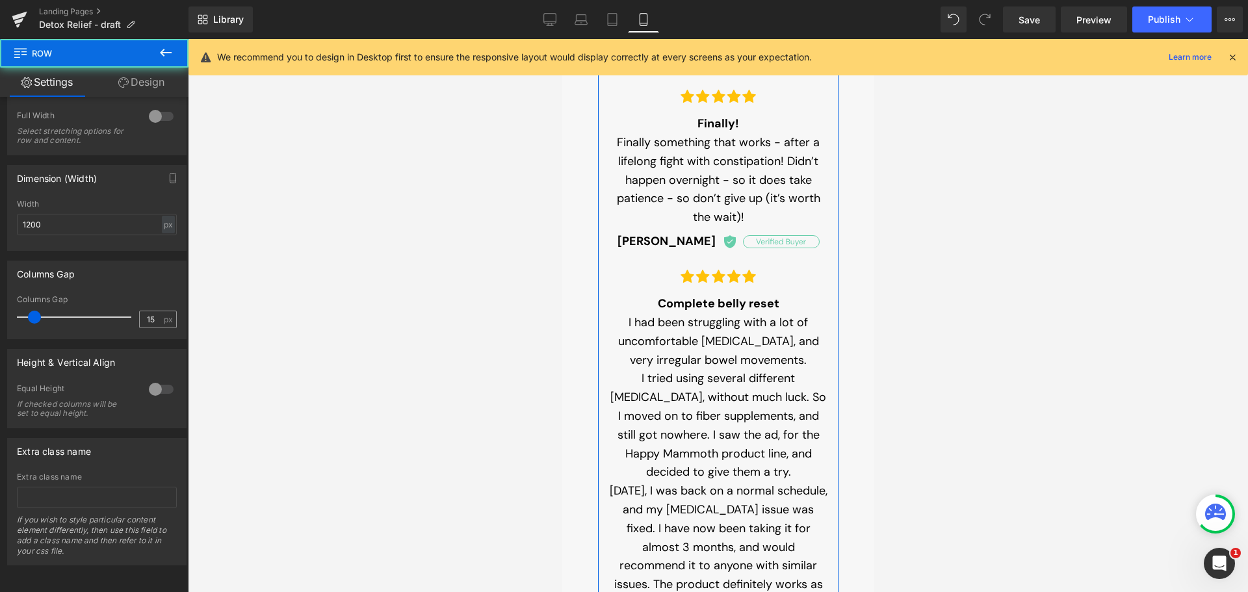
scroll to position [379, 0]
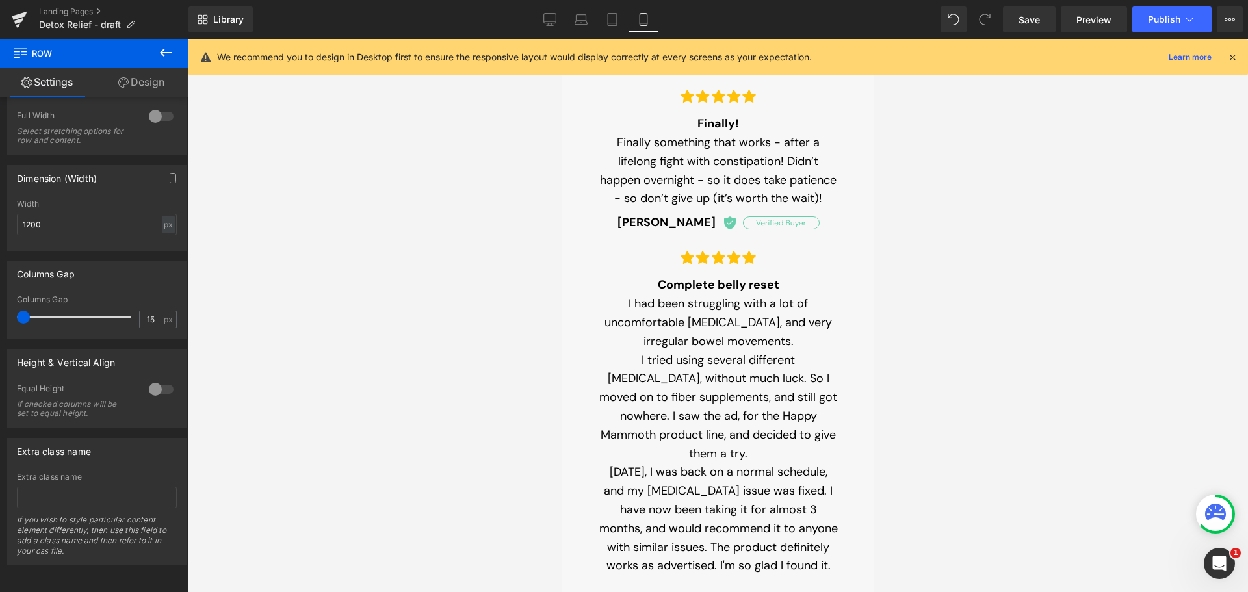
drag, startPoint x: 31, startPoint y: 303, endPoint x: -1, endPoint y: 303, distance: 31.2
click at [0, 303] on html "Row You are previewing how the will restyle your page. You can not edit Element…" at bounding box center [624, 296] width 1248 height 592
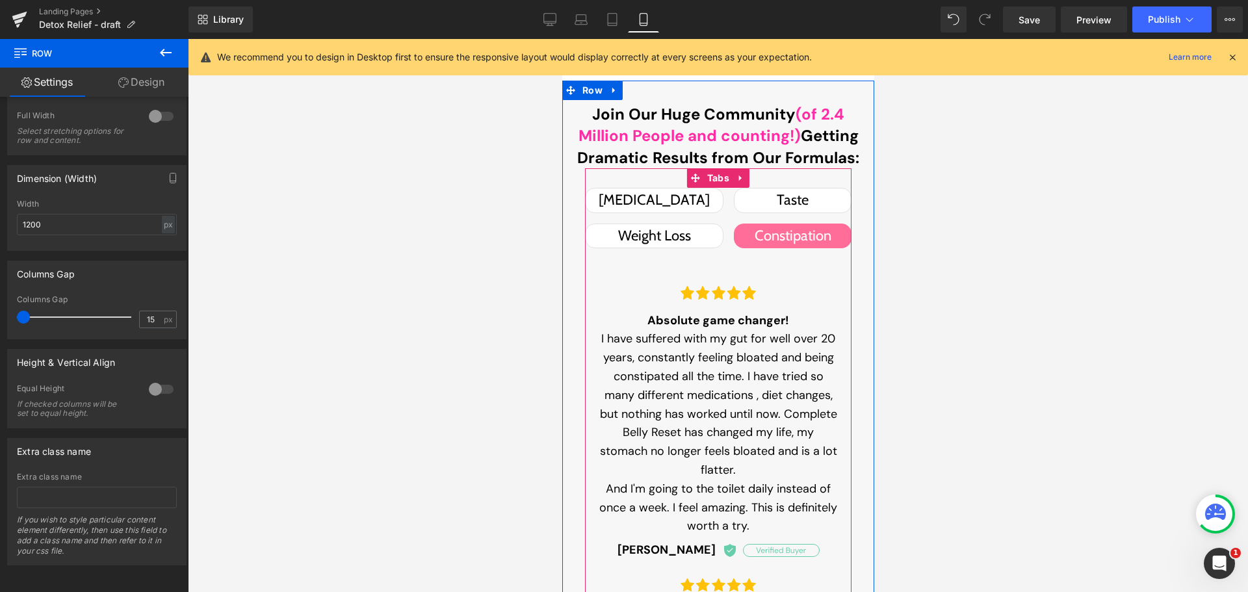
scroll to position [1848, 0]
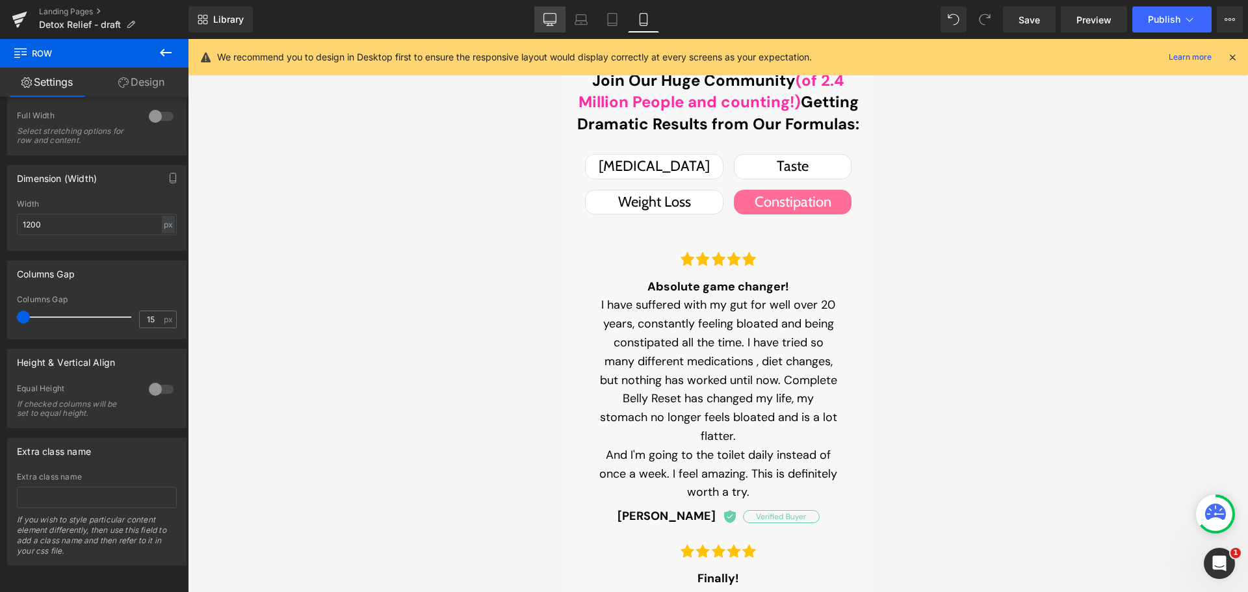
click at [550, 21] on icon at bounding box center [549, 19] width 13 height 13
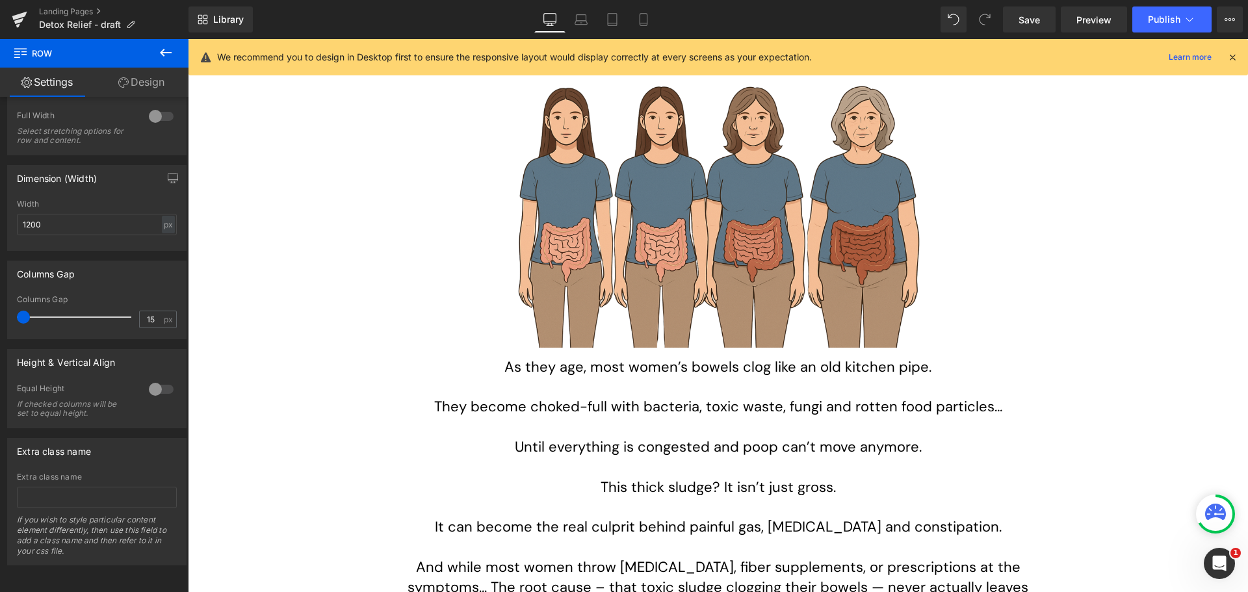
scroll to position [1126, 0]
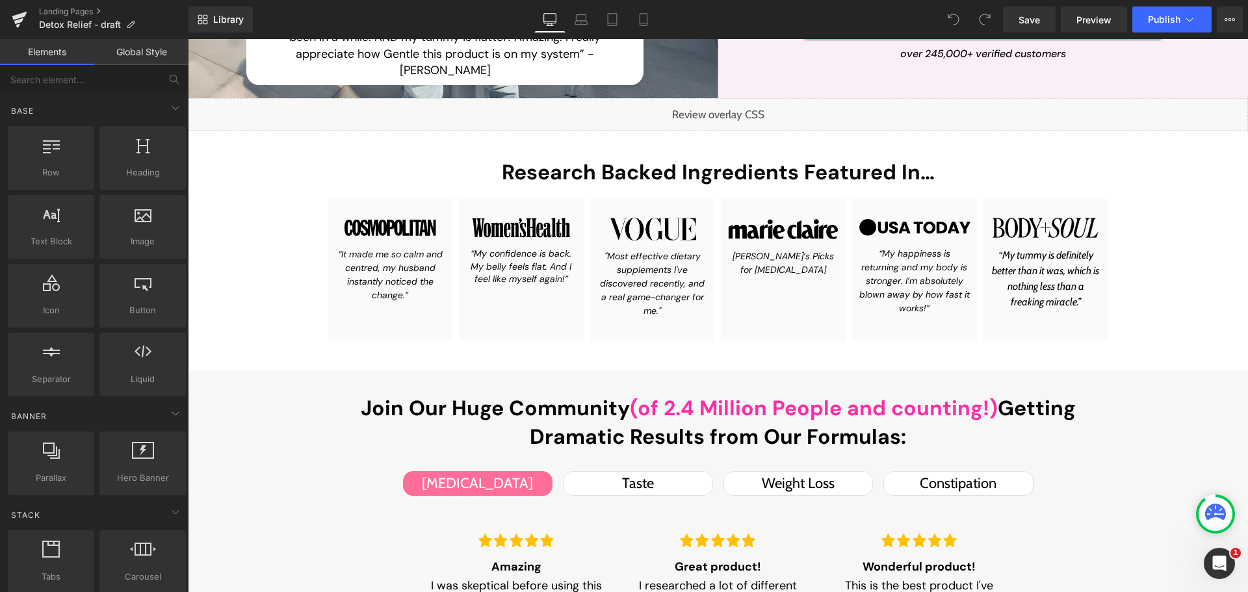
scroll to position [1105, 0]
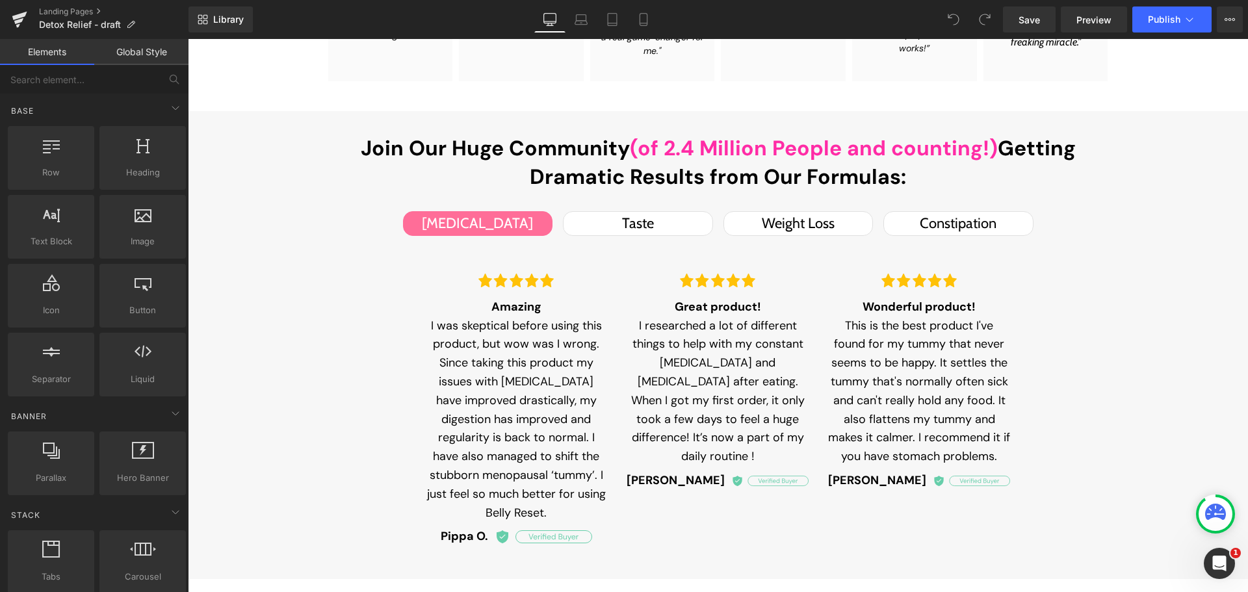
click at [569, 295] on div "Image Amazing I was skeptical before using this product, but wow was I wrong. S…" at bounding box center [517, 407] width 182 height 278
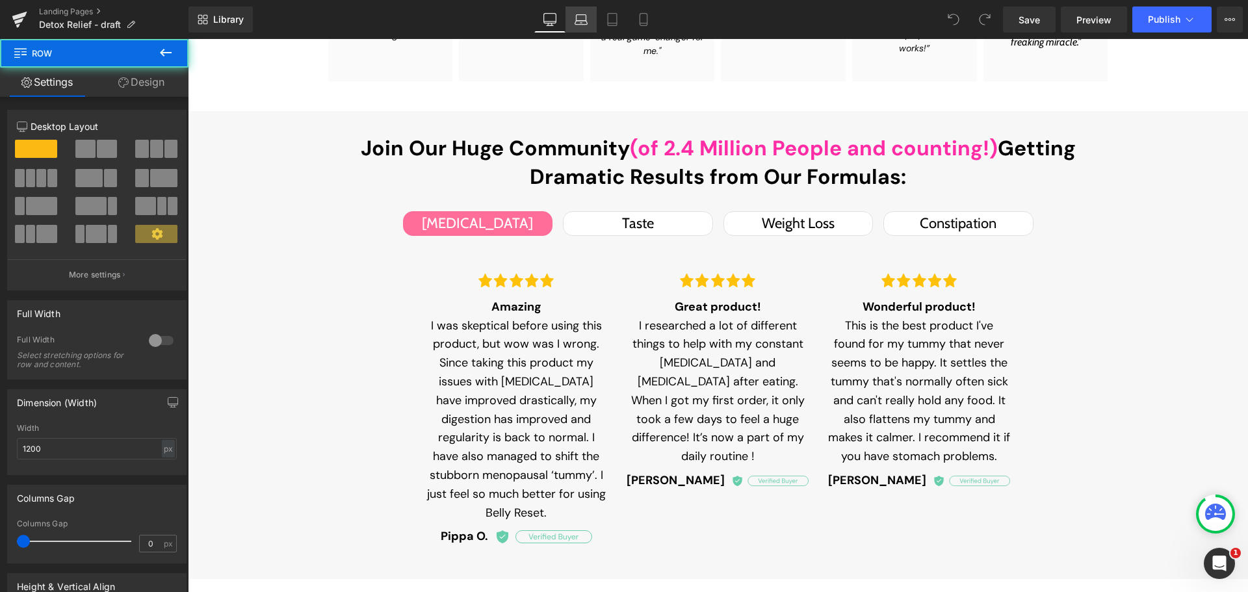
click at [591, 20] on link "Laptop" at bounding box center [580, 19] width 31 height 26
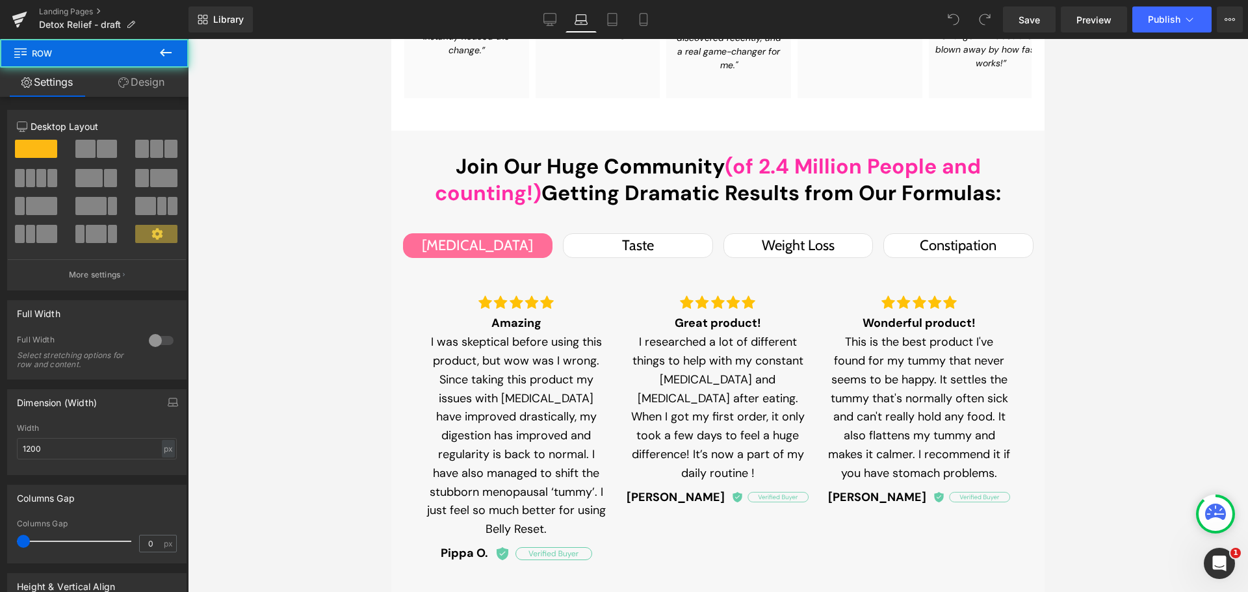
scroll to position [1170, 0]
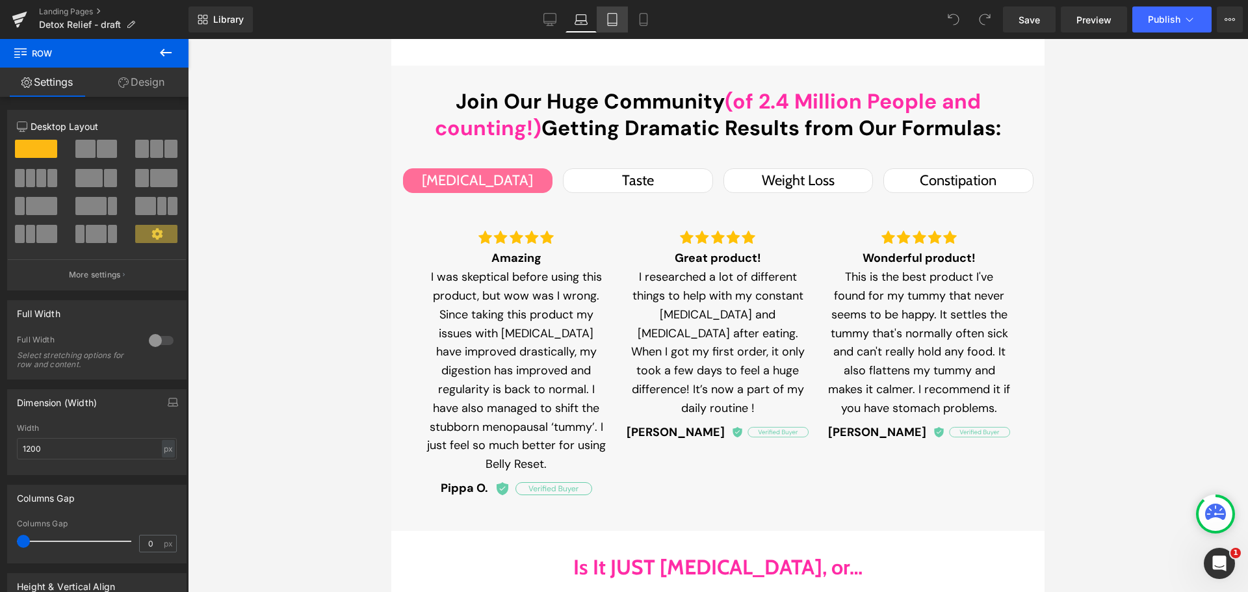
click at [601, 23] on link "Tablet" at bounding box center [612, 19] width 31 height 26
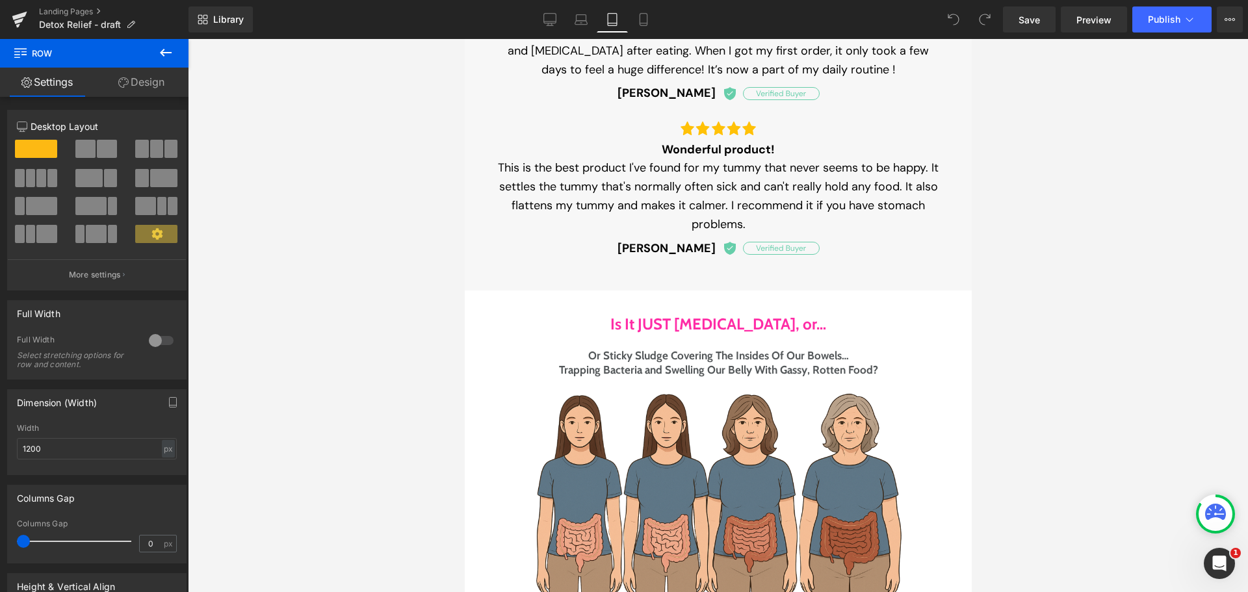
scroll to position [1889, 0]
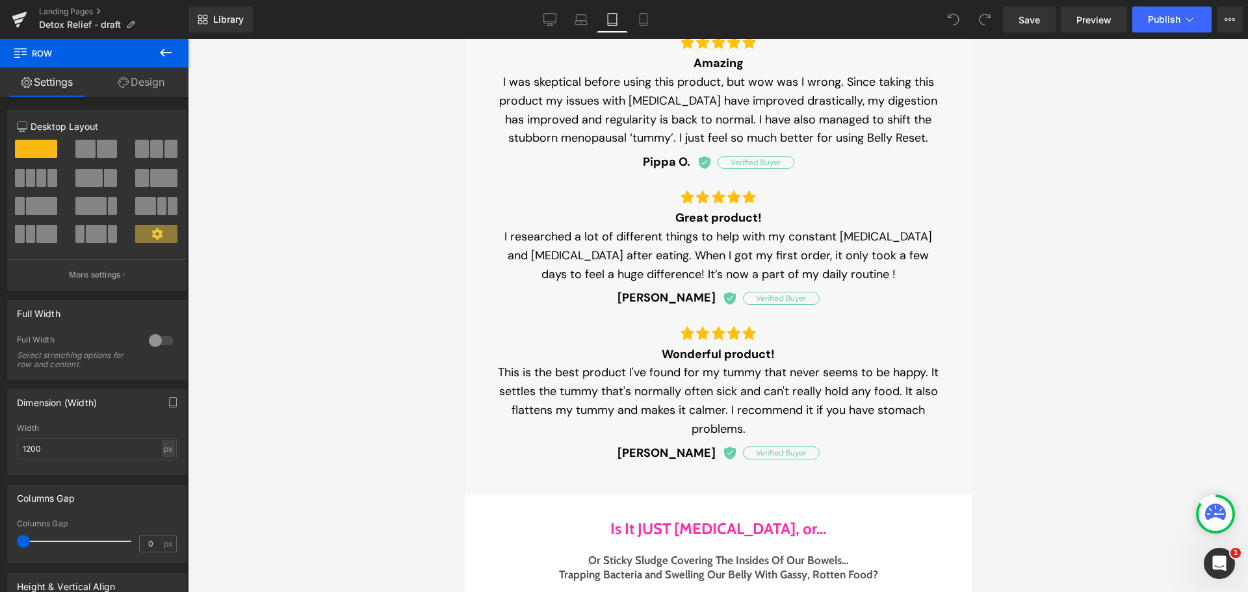
click at [645, 394] on p "This is the best product I've found for my tummy that never seems to be happy. …" at bounding box center [718, 400] width 442 height 75
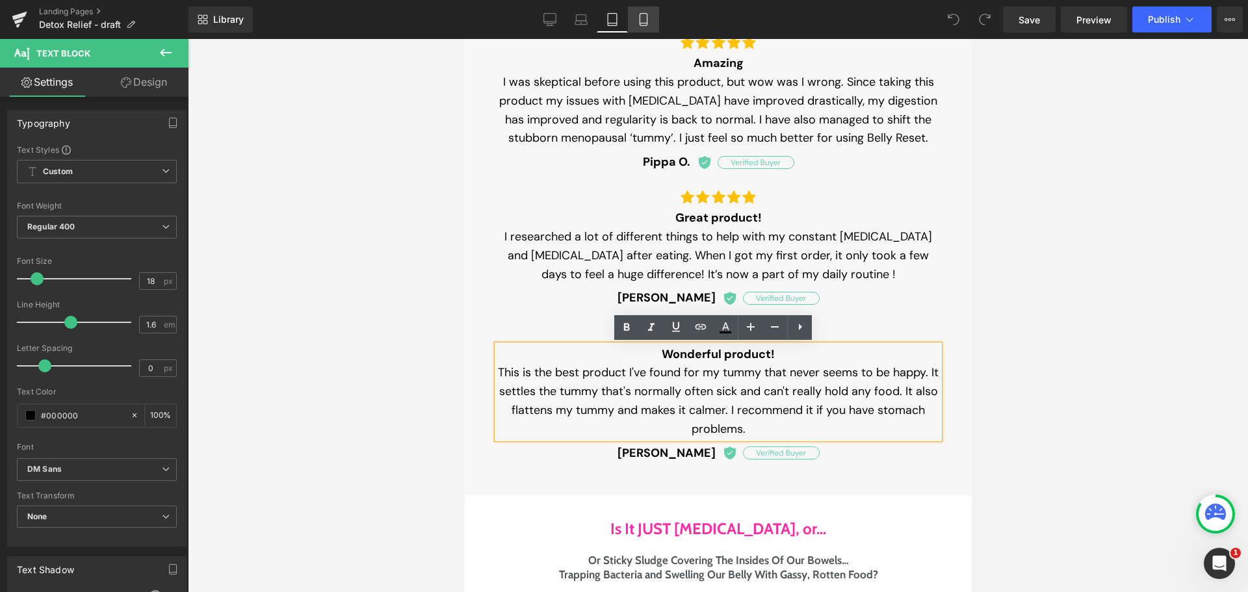
click at [642, 20] on icon at bounding box center [643, 19] width 13 height 13
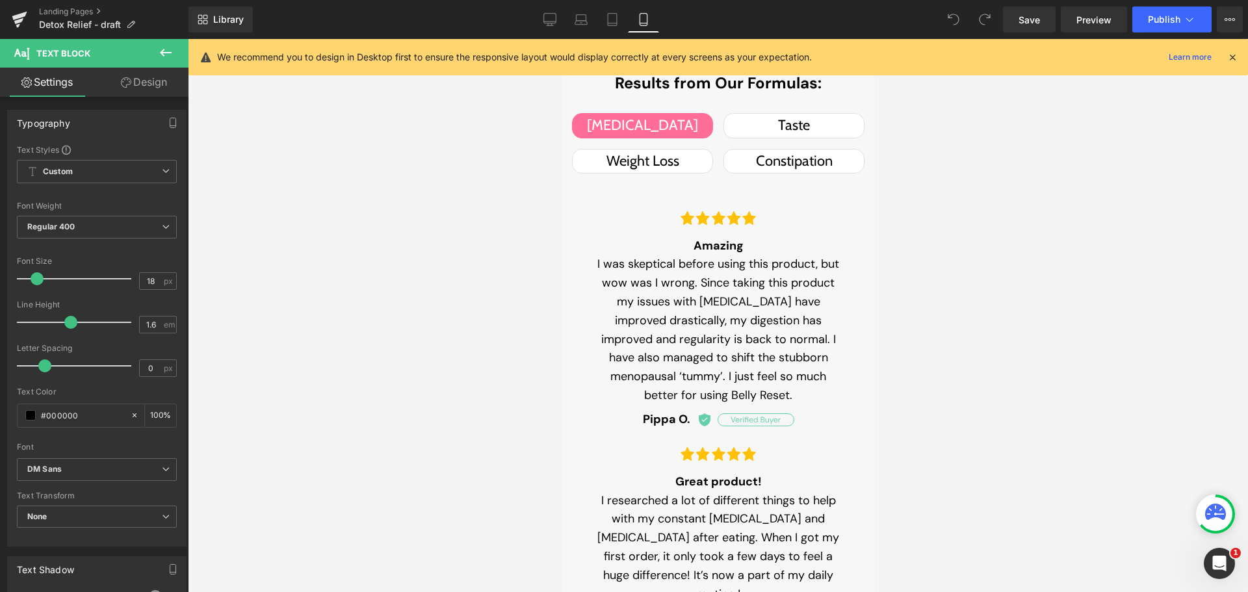
type input "100"
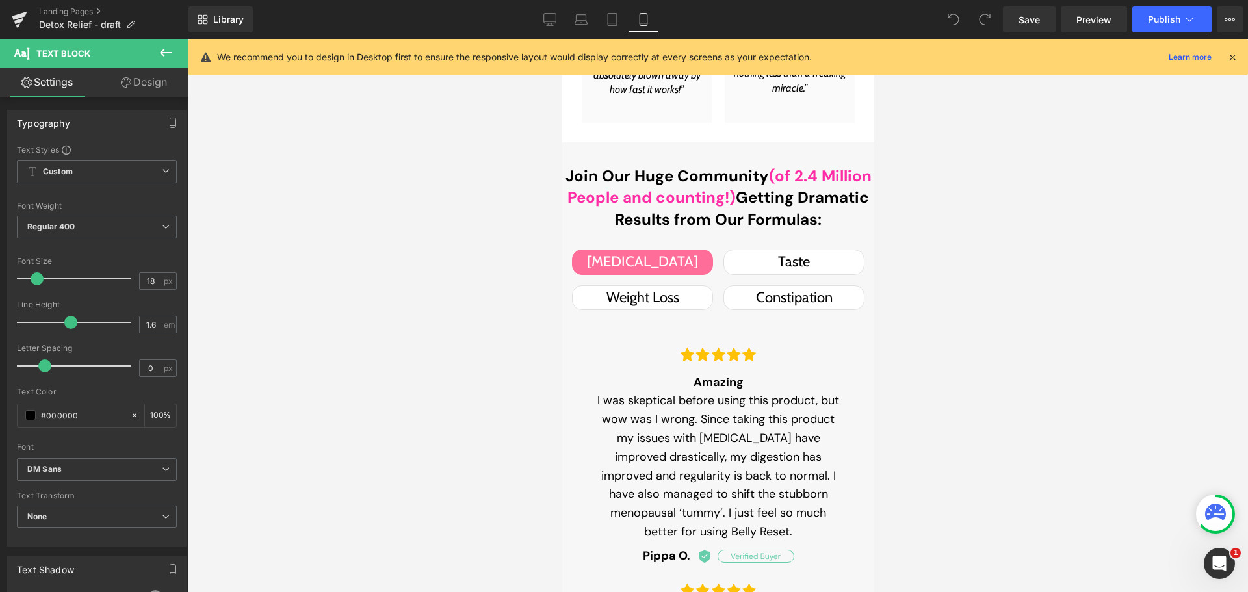
scroll to position [1760, 0]
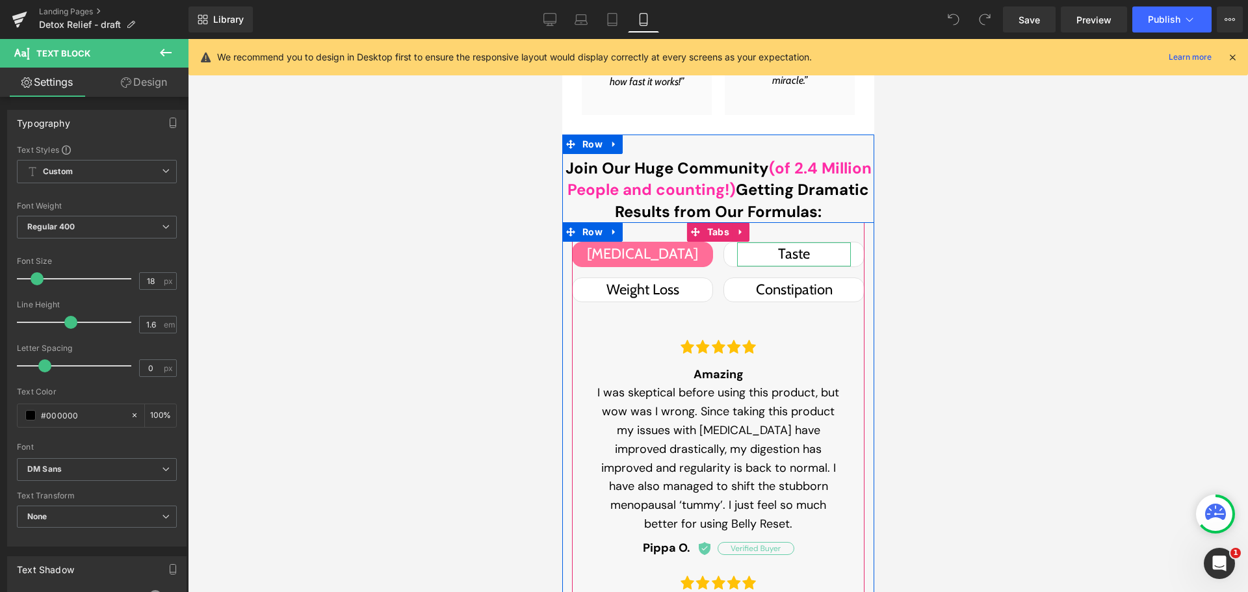
click at [802, 255] on div "Taste" at bounding box center [793, 253] width 114 height 23
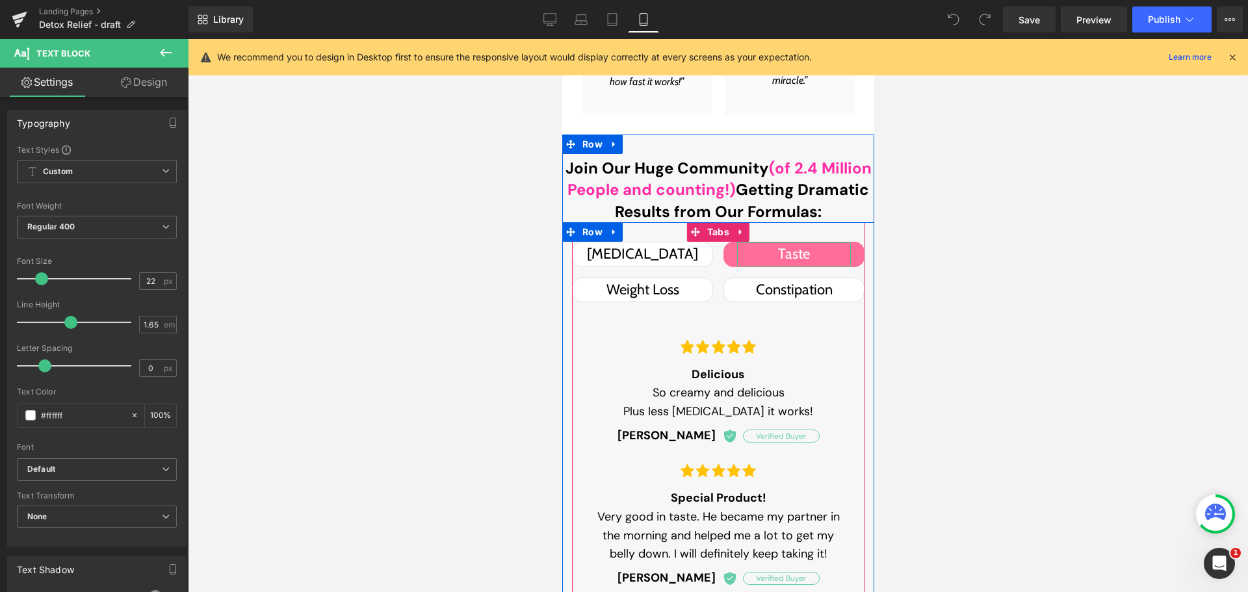
click at [792, 252] on div "Taste" at bounding box center [793, 253] width 114 height 23
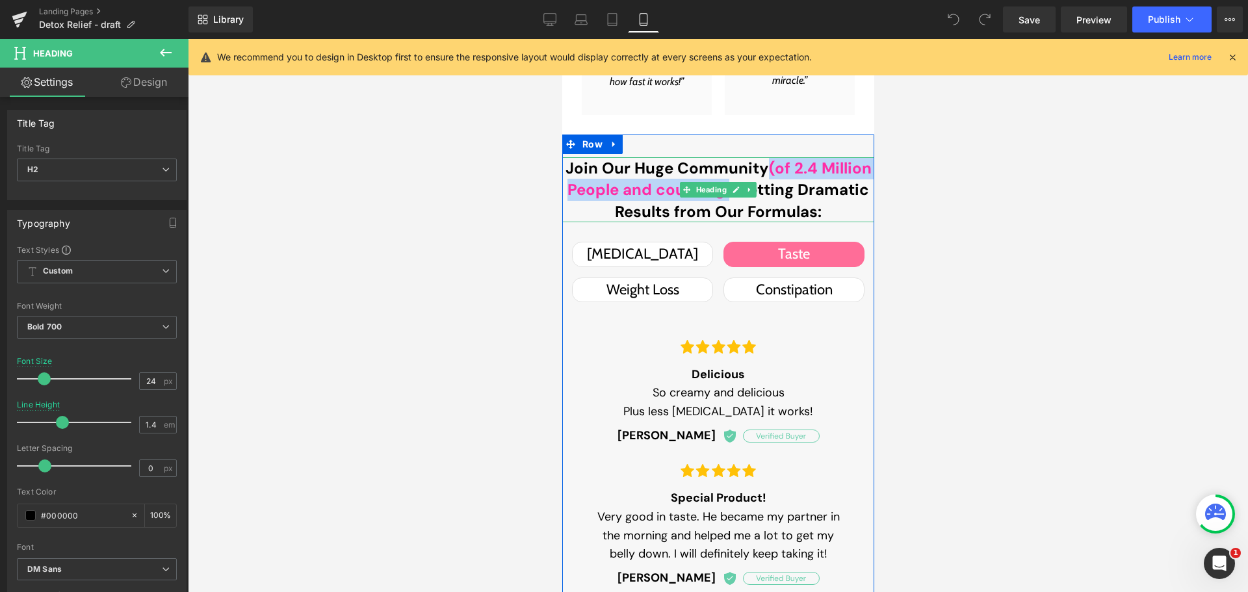
drag, startPoint x: 763, startPoint y: 168, endPoint x: 722, endPoint y: 200, distance: 51.9
click at [722, 200] on h2 "Join Our Huge Community (of 2.4 Million People and counting!) Getting Dramatic …" at bounding box center [718, 190] width 312 height 66
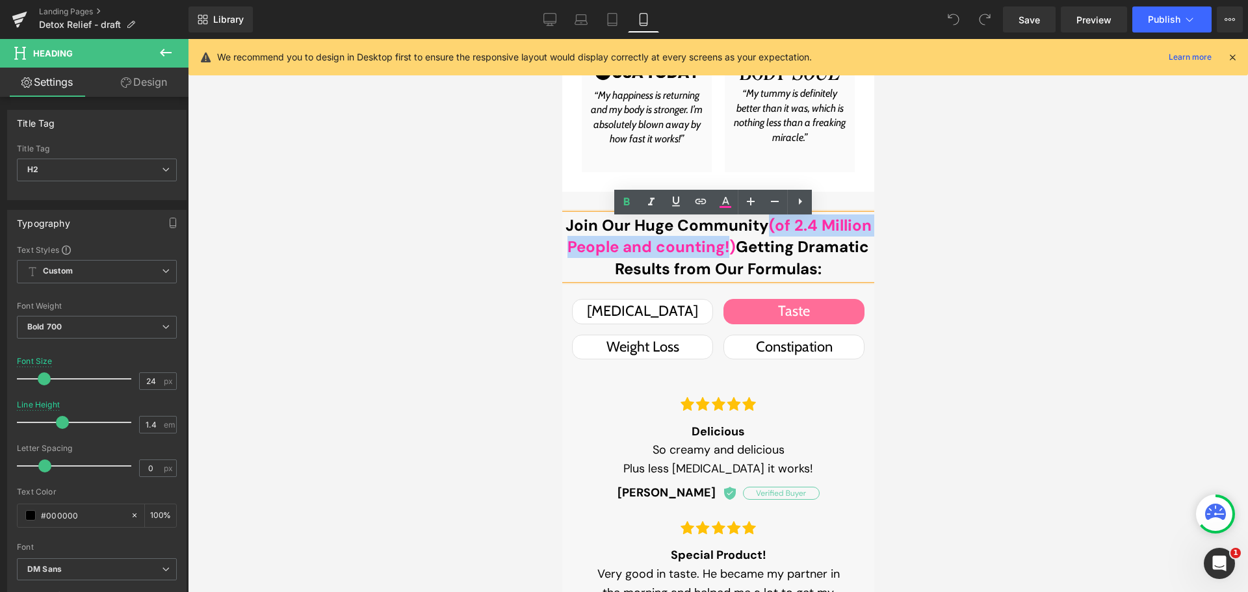
scroll to position [1695, 0]
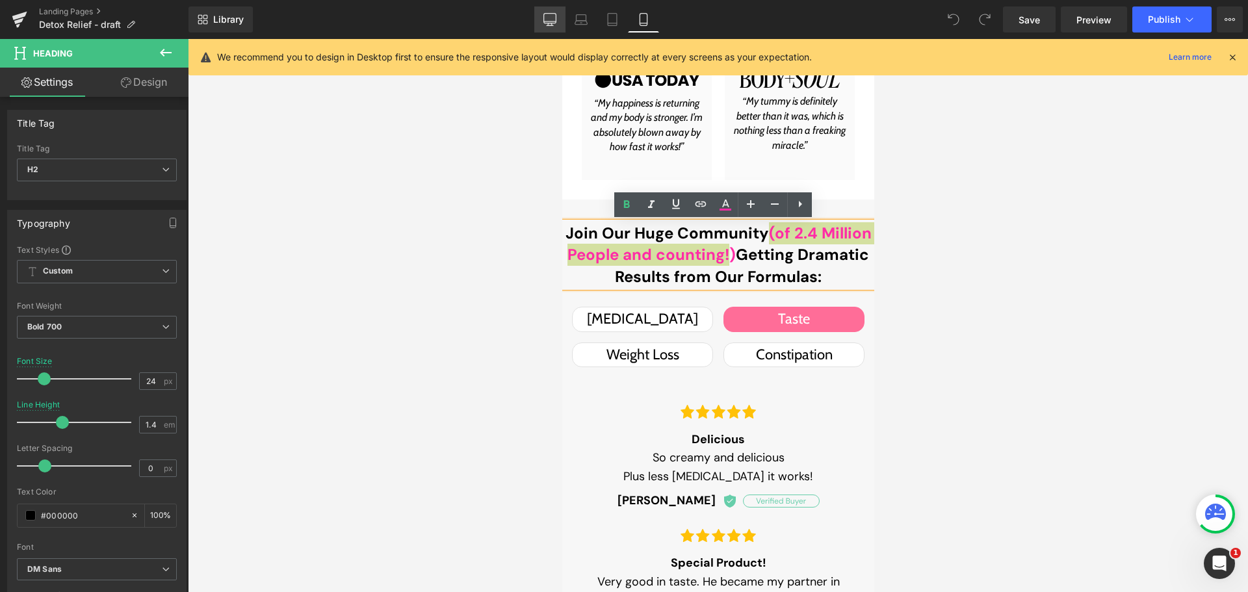
drag, startPoint x: 555, startPoint y: 8, endPoint x: 438, endPoint y: 186, distance: 212.5
click at [555, 8] on link "Desktop" at bounding box center [549, 19] width 31 height 26
type input "32"
type input "100"
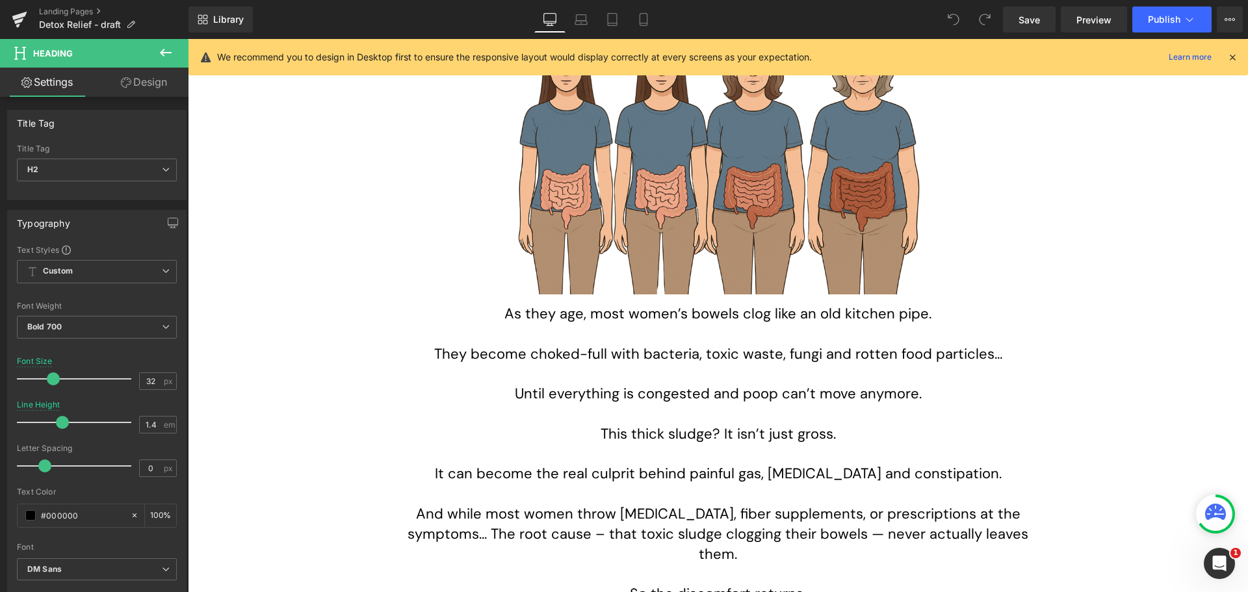
scroll to position [1016, 0]
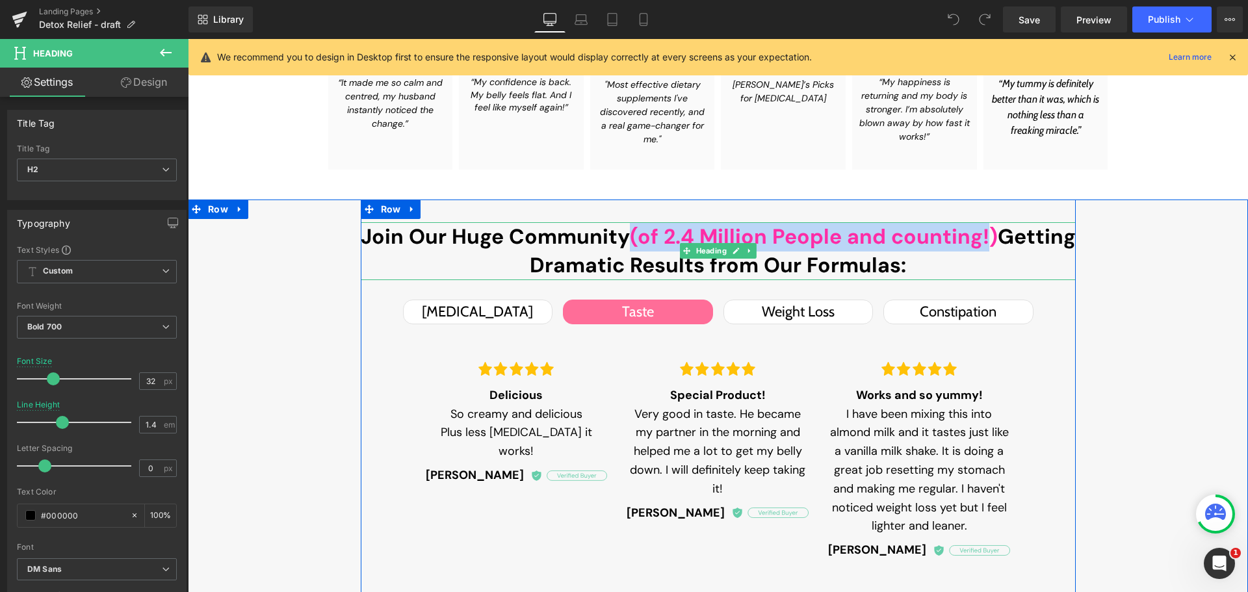
click at [693, 251] on div "Join Our Huge Community (of 2.4 Million People and counting!) Getting Dramatic …" at bounding box center [718, 251] width 715 height 58
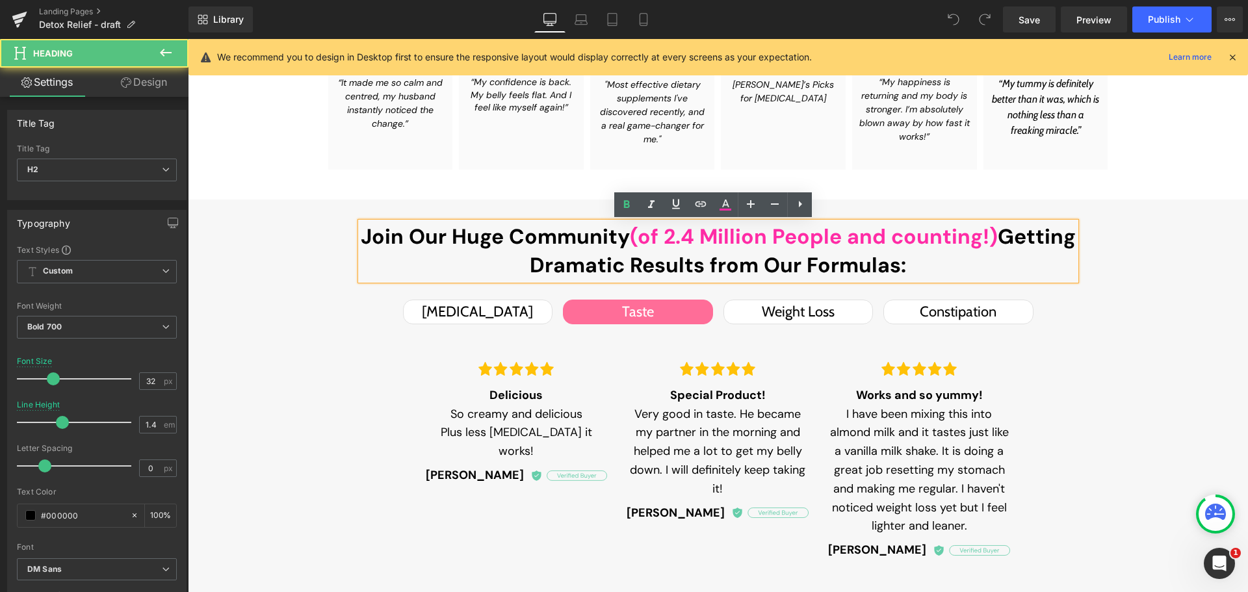
drag, startPoint x: 484, startPoint y: 263, endPoint x: 966, endPoint y: 277, distance: 482.4
click at [966, 277] on h2 "Join Our Huge Community (of 2.4 Million People and counting!) Getting Dramatic …" at bounding box center [718, 251] width 715 height 58
drag, startPoint x: 627, startPoint y: 208, endPoint x: 619, endPoint y: 216, distance: 11.0
click at [627, 208] on icon at bounding box center [627, 205] width 16 height 16
click at [541, 264] on span "Getting Dramatic Results from Our Formulas:" at bounding box center [808, 251] width 534 height 57
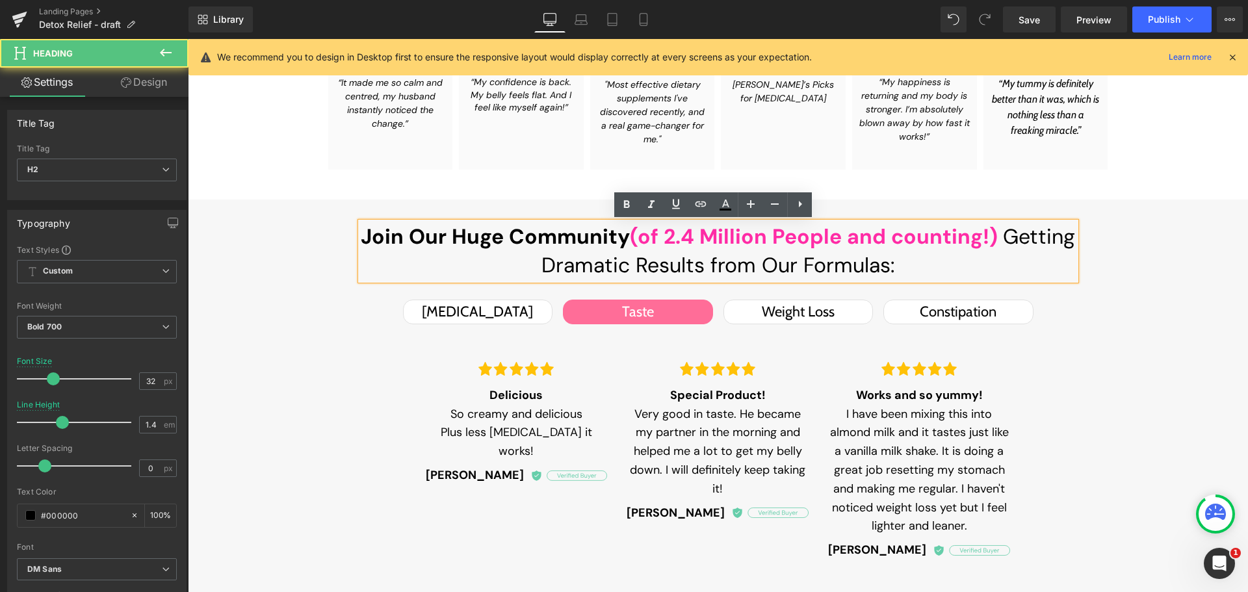
click at [987, 231] on span "(of 2.4 Million People and counting!)" at bounding box center [814, 236] width 368 height 27
click at [1001, 237] on span "Getting Dramatic Results from Our Formulas:" at bounding box center [808, 251] width 534 height 57
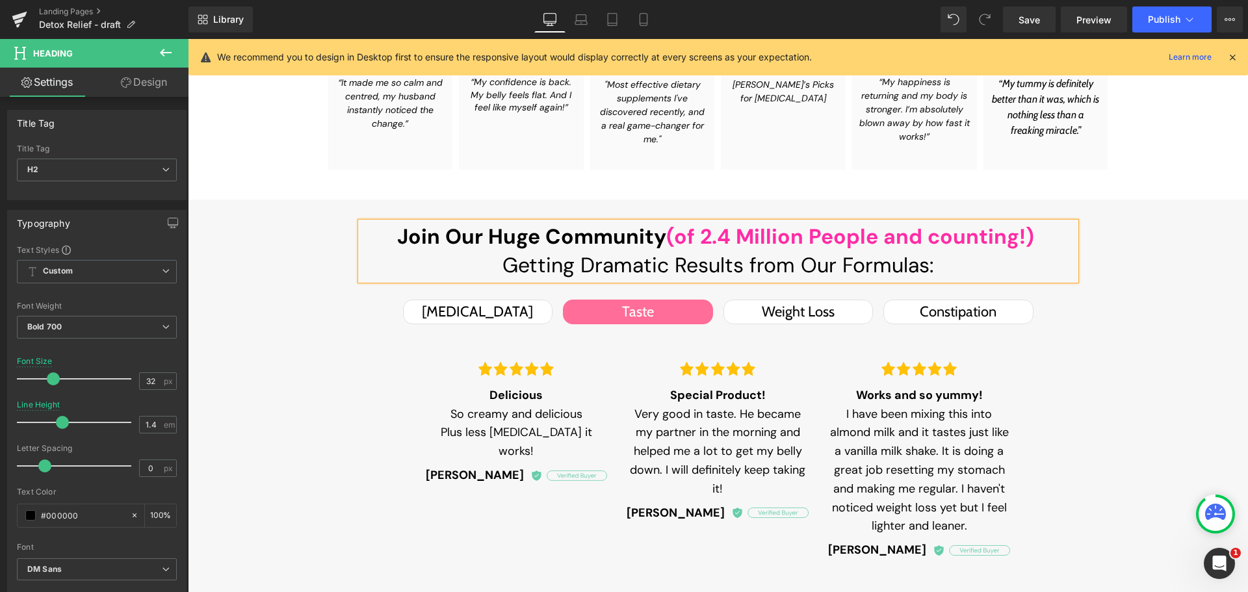
click at [650, 12] on link "Mobile" at bounding box center [643, 19] width 31 height 26
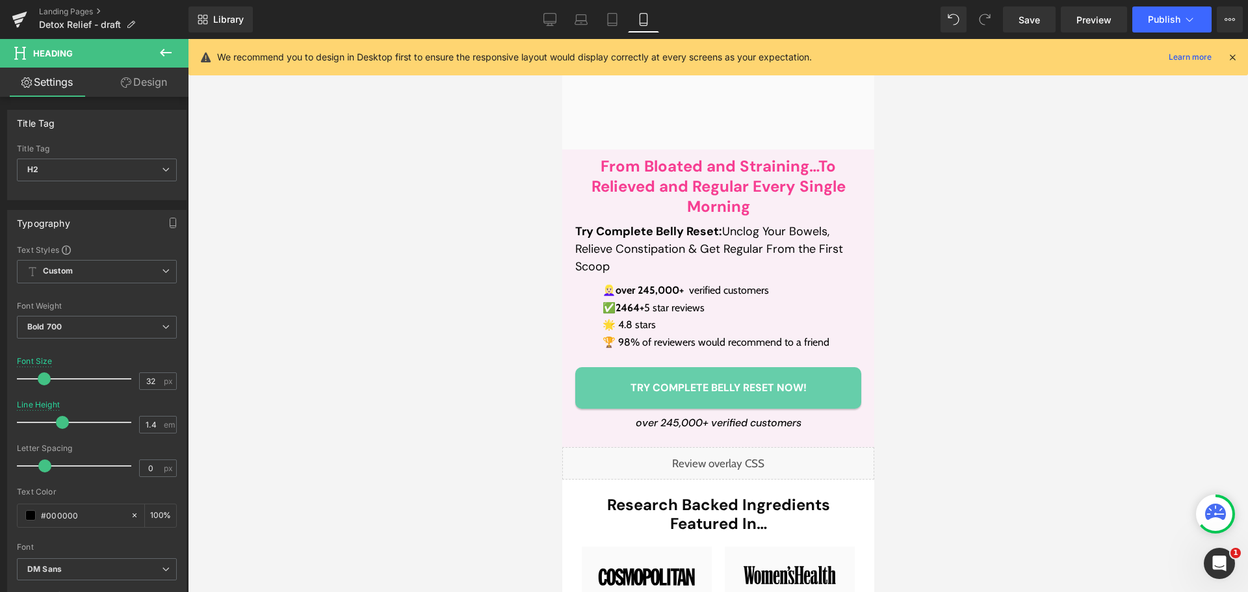
type input "24"
type input "100"
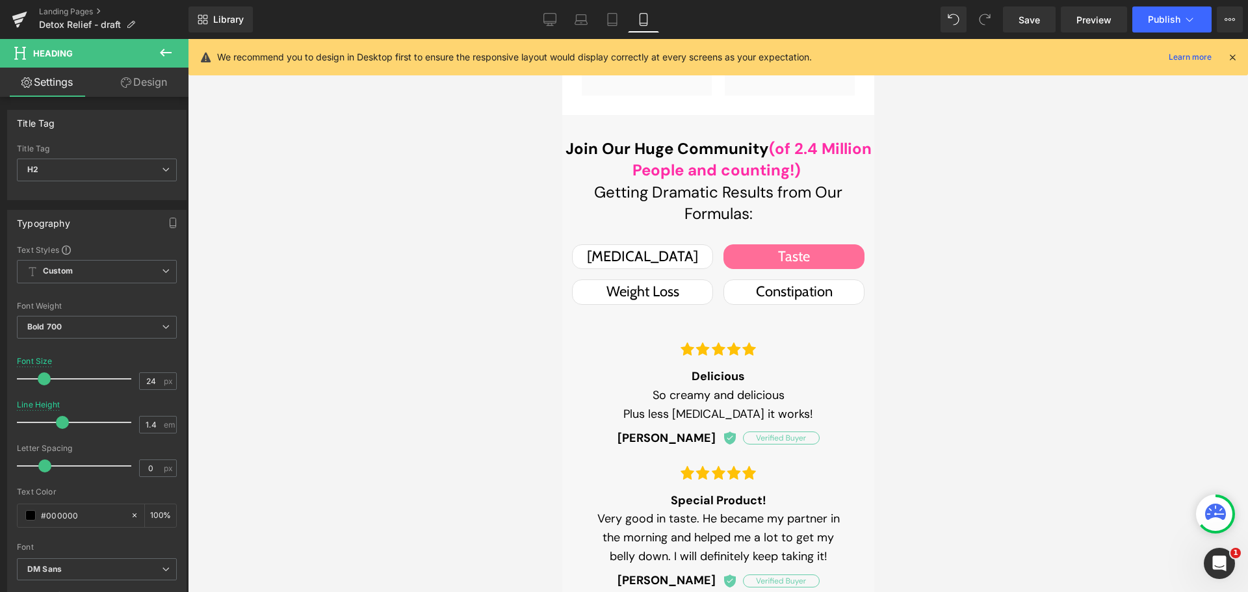
scroll to position [1695, 0]
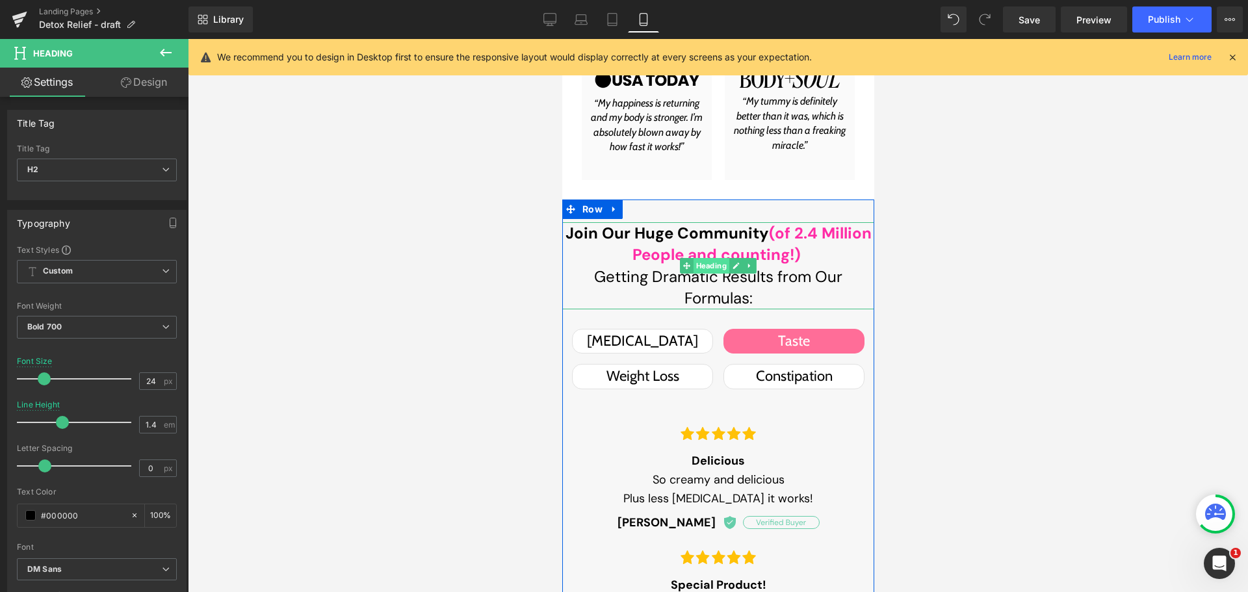
click at [700, 263] on span "Heading" at bounding box center [711, 266] width 36 height 16
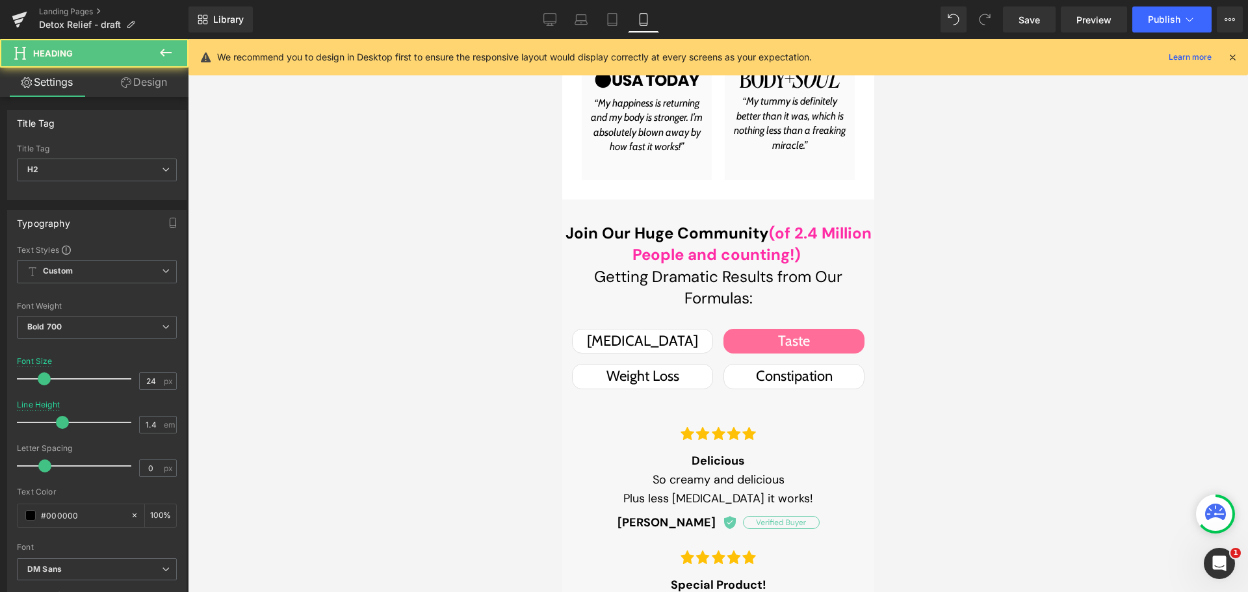
click at [157, 86] on link "Design" at bounding box center [144, 82] width 94 height 29
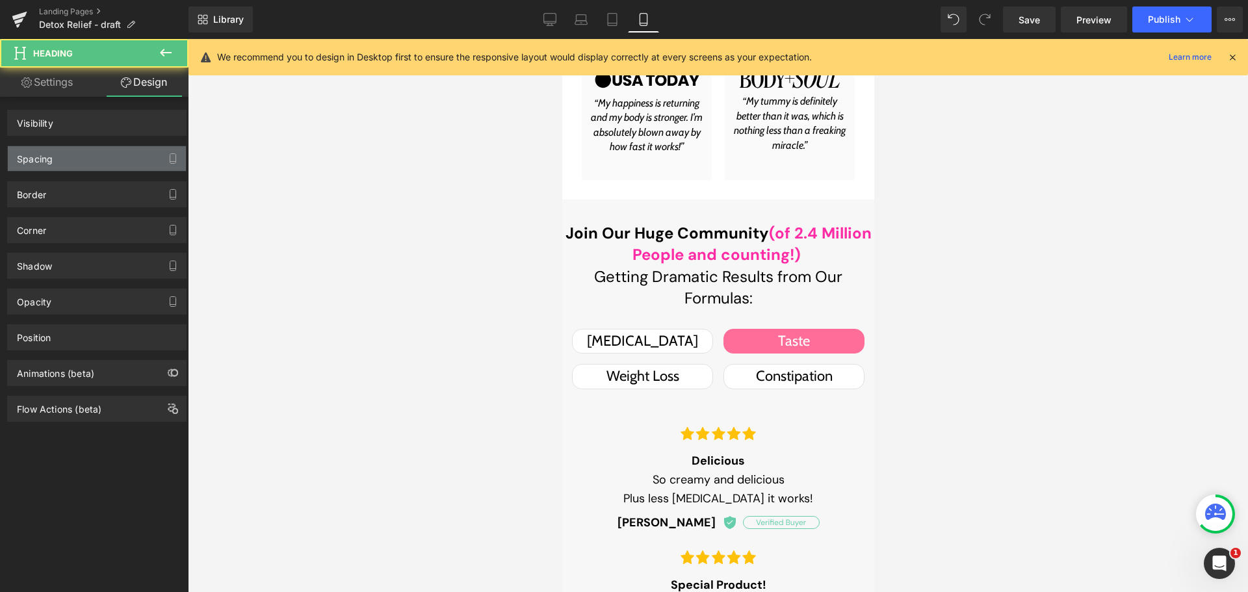
click at [27, 169] on div "Spacing" at bounding box center [97, 158] width 178 height 25
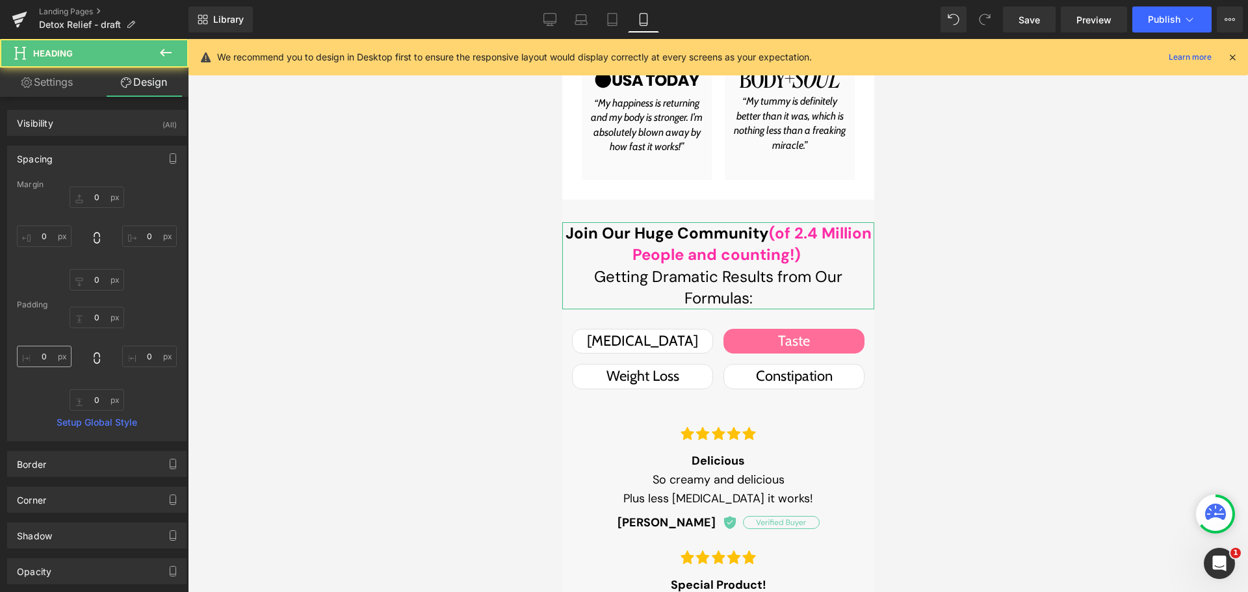
type input "0"
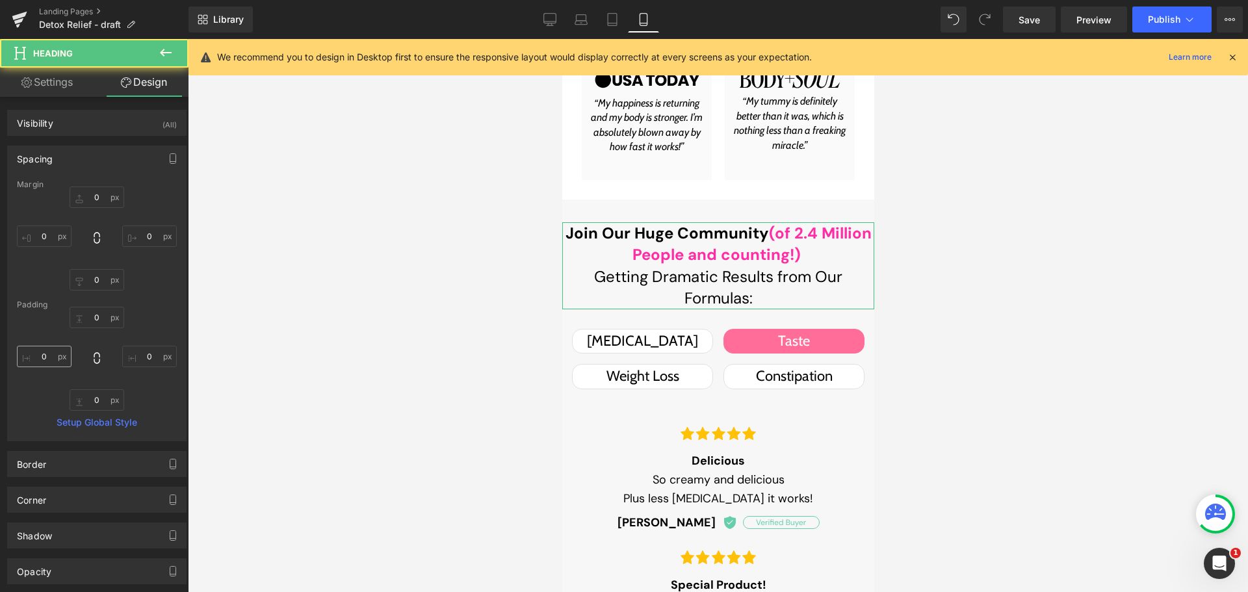
type input "0"
drag, startPoint x: 53, startPoint y: 368, endPoint x: 52, endPoint y: 361, distance: 7.2
click at [52, 365] on div "0px 0 0px 0 0px 0 0px 0" at bounding box center [97, 359] width 160 height 104
click at [52, 361] on input "0" at bounding box center [44, 356] width 55 height 21
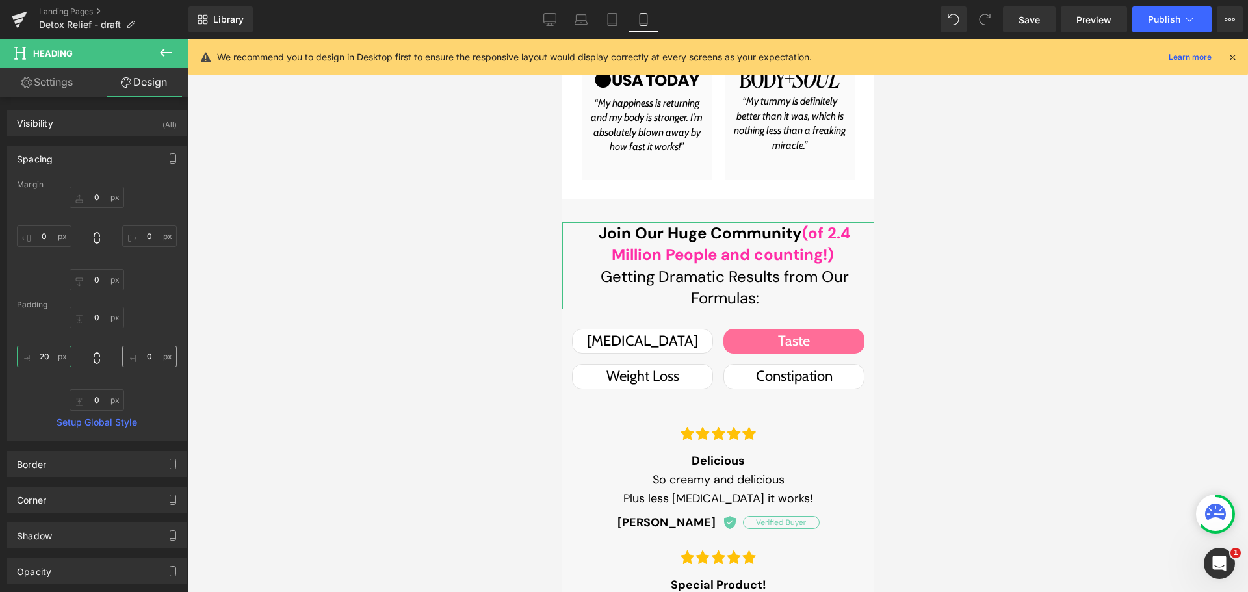
type input "20"
click at [154, 359] on input "0" at bounding box center [149, 356] width 55 height 21
type input "20"
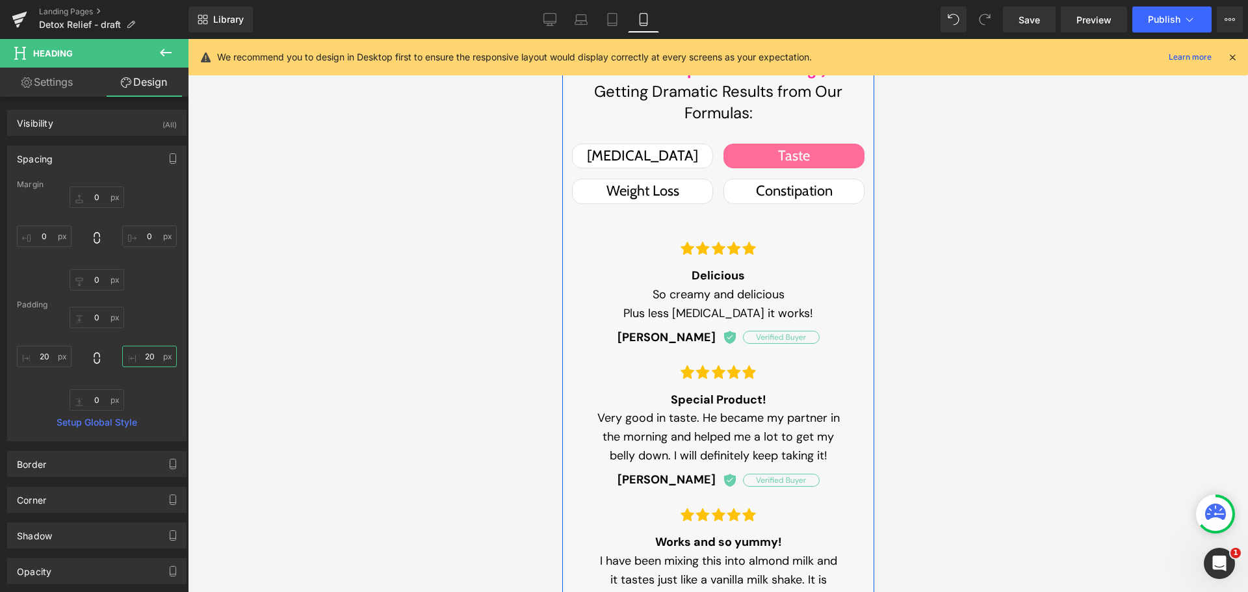
scroll to position [1890, 0]
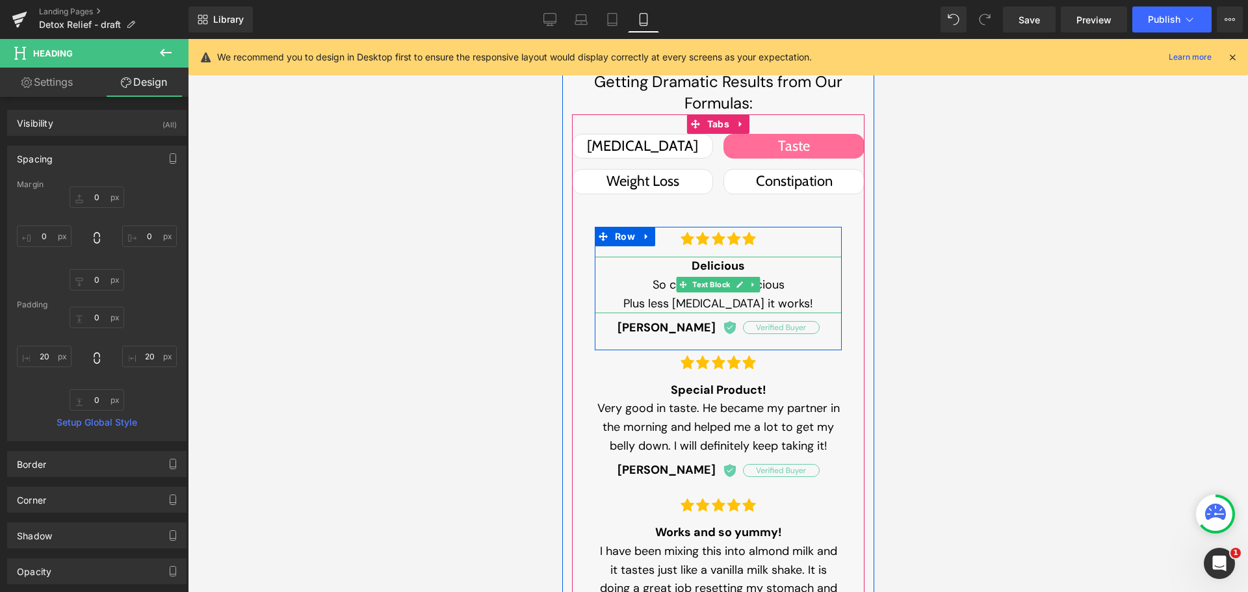
click at [701, 284] on span "Text Block" at bounding box center [710, 285] width 43 height 16
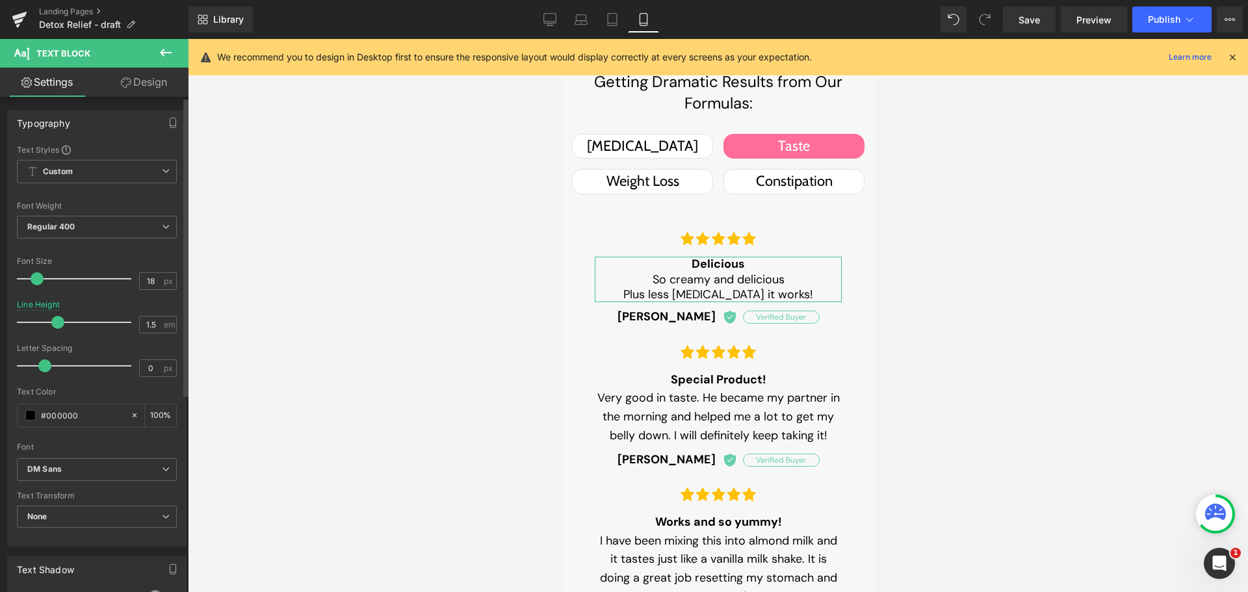
type input "1.6"
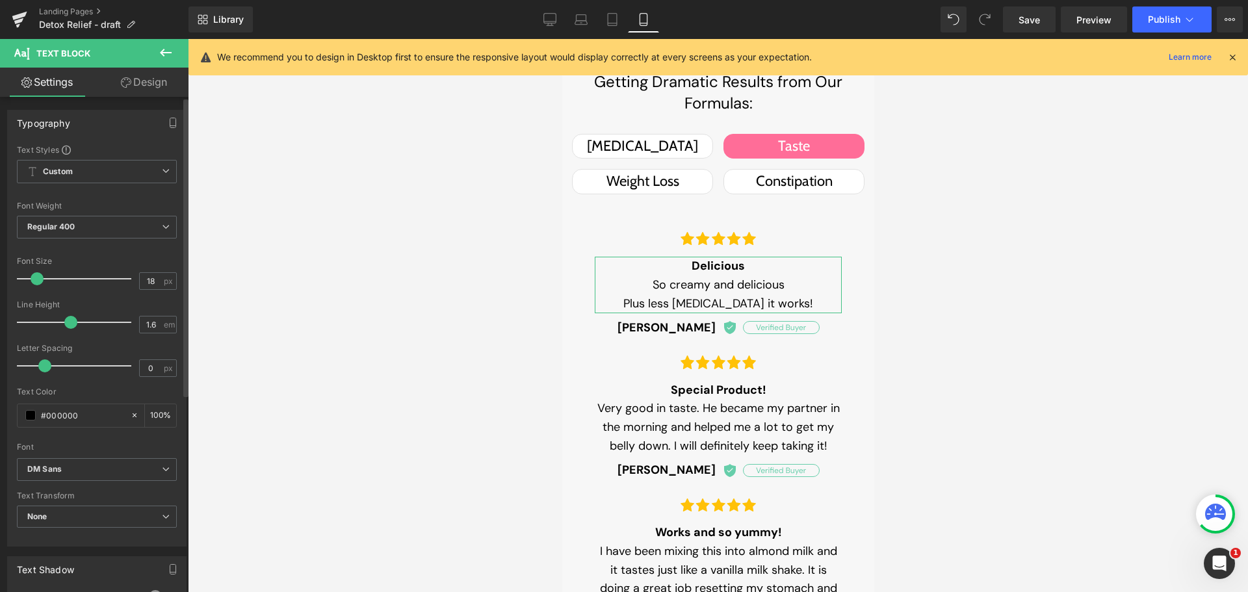
click at [70, 320] on span at bounding box center [70, 322] width 13 height 13
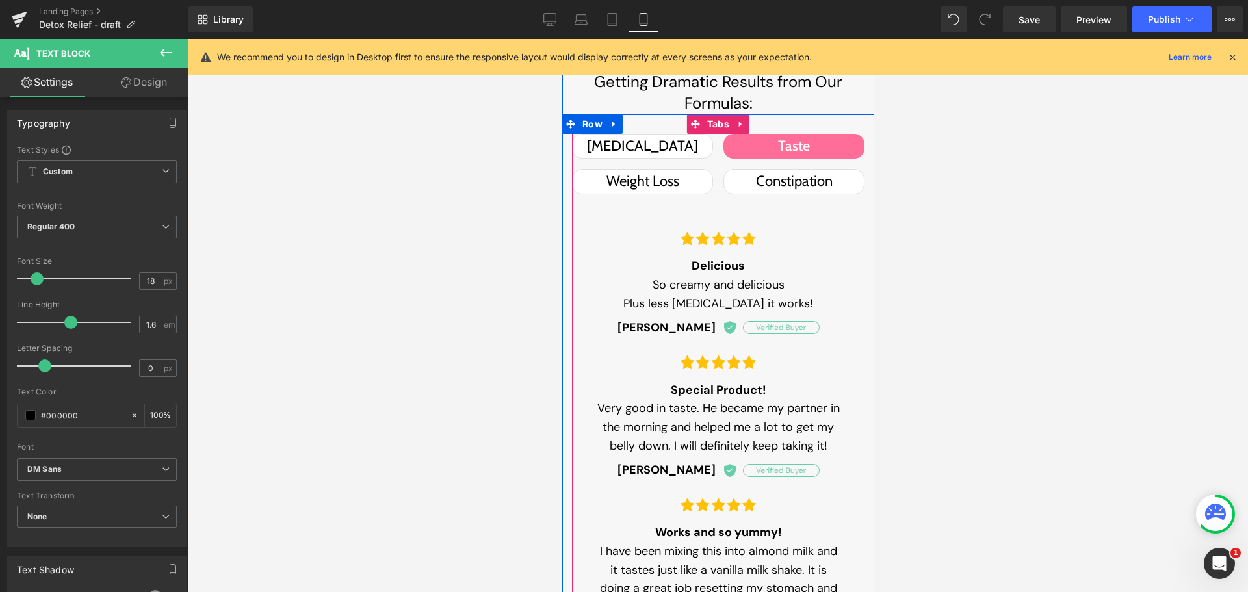
click at [562, 39] on div at bounding box center [562, 39] width 0 height 0
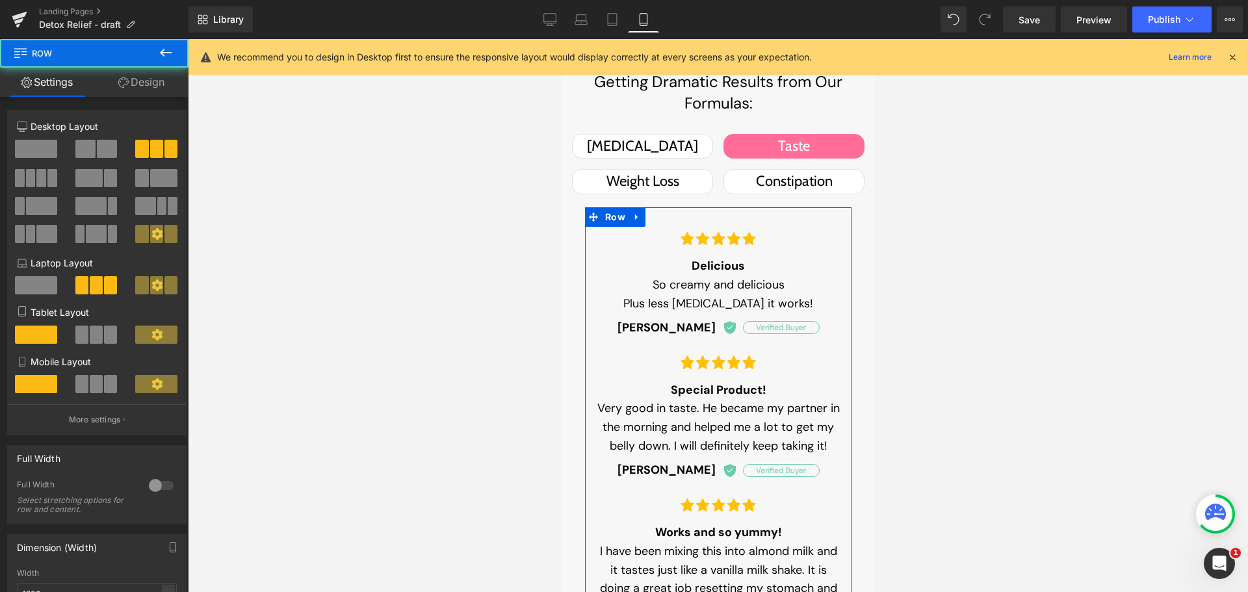
click at [142, 84] on link "Design" at bounding box center [141, 82] width 94 height 29
click at [0, 0] on div "Spacing" at bounding box center [0, 0] width 0 height 0
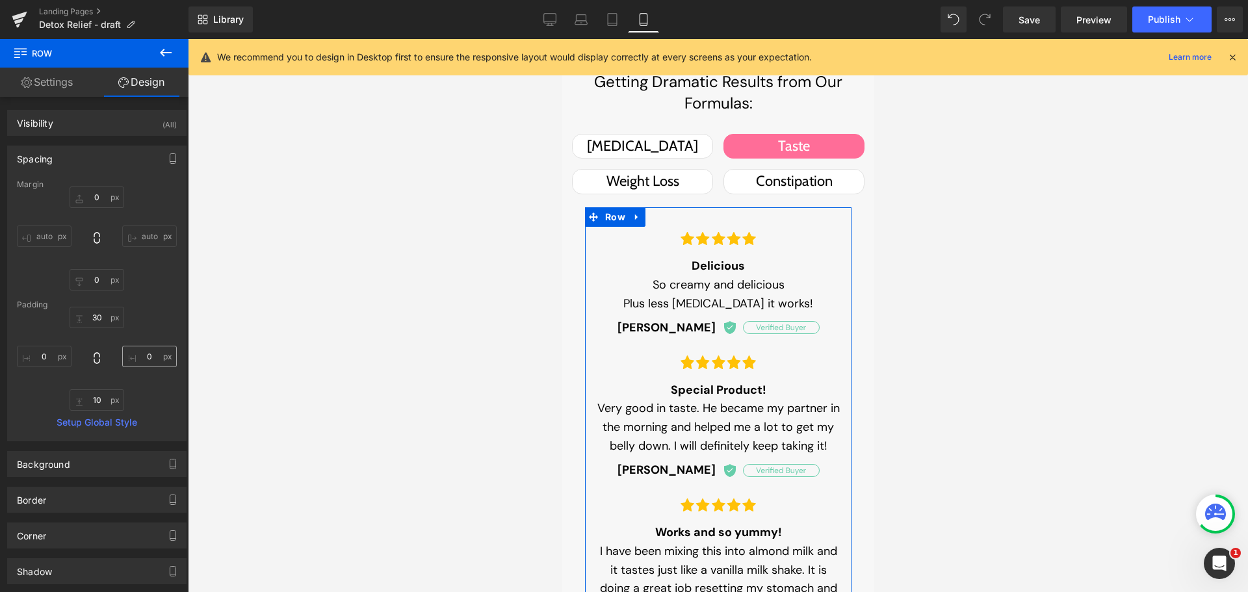
type input "0"
type input "30"
type input "0"
type input "10"
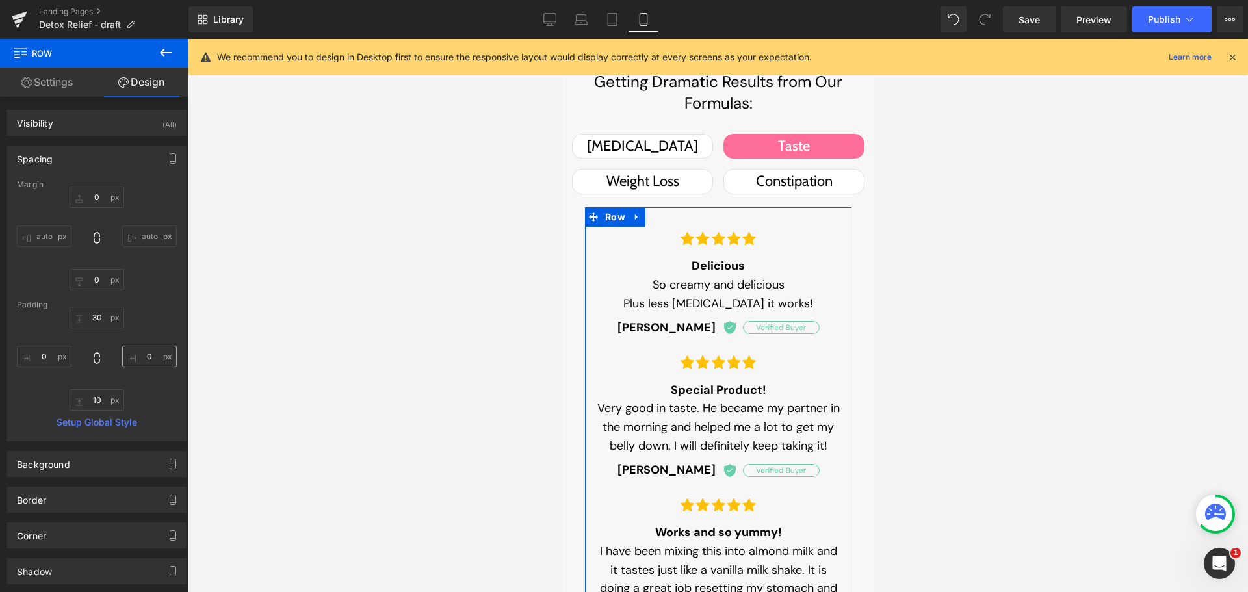
type input "0"
click at [90, 318] on input "30" at bounding box center [97, 317] width 55 height 21
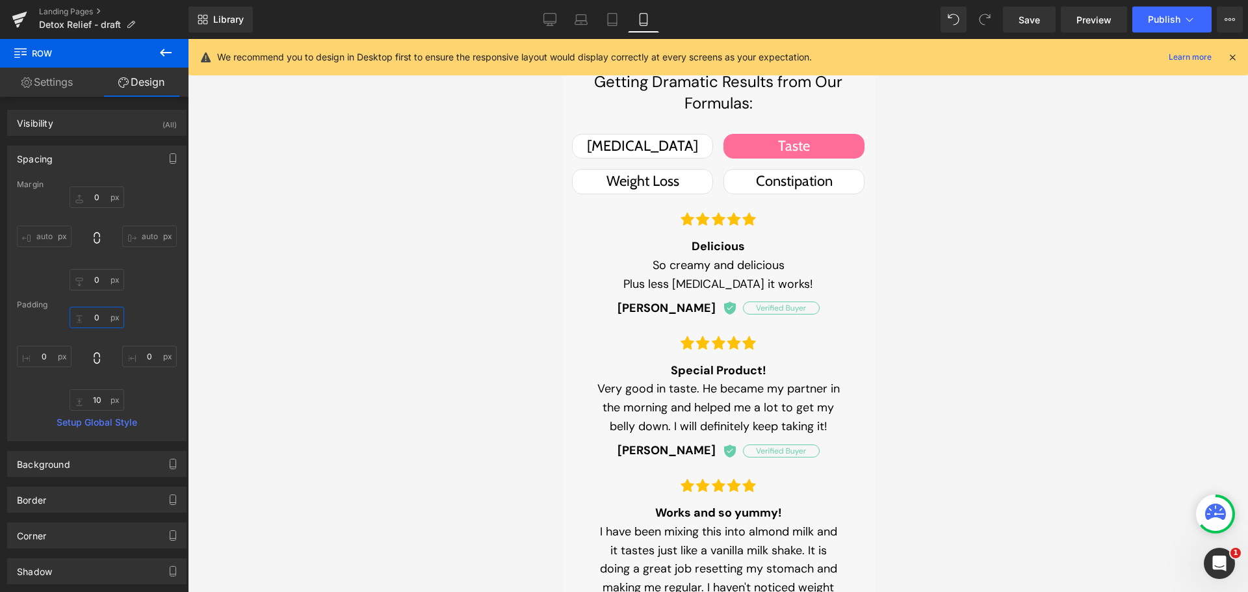
type input "0"
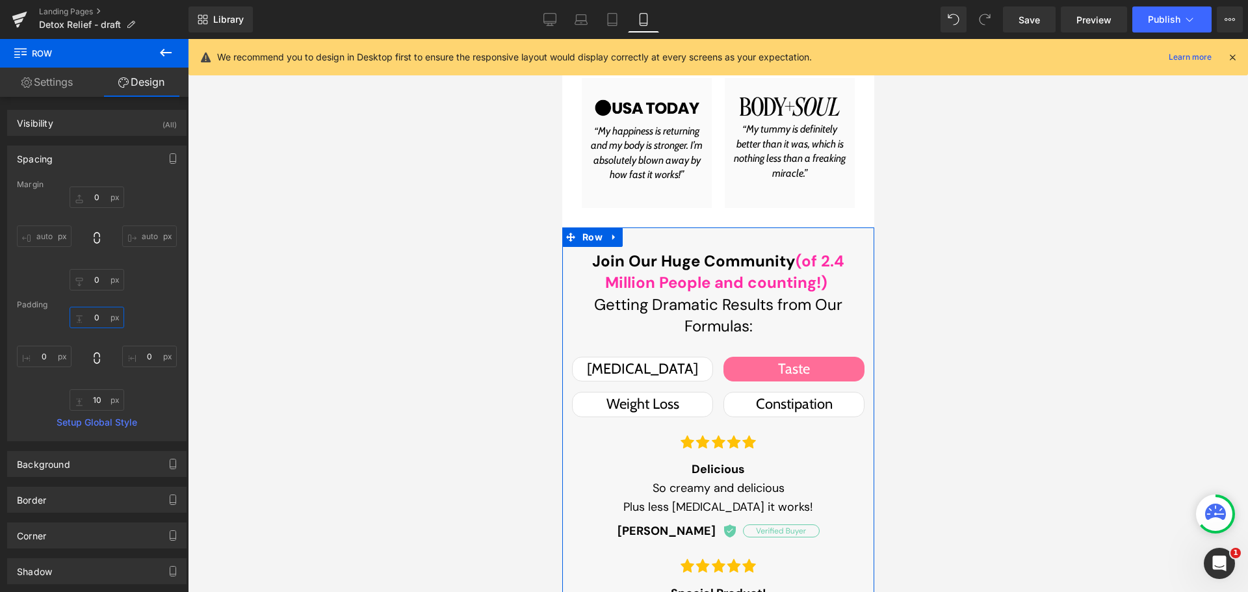
scroll to position [1825, 0]
